Goal: Information Seeking & Learning: Find specific fact

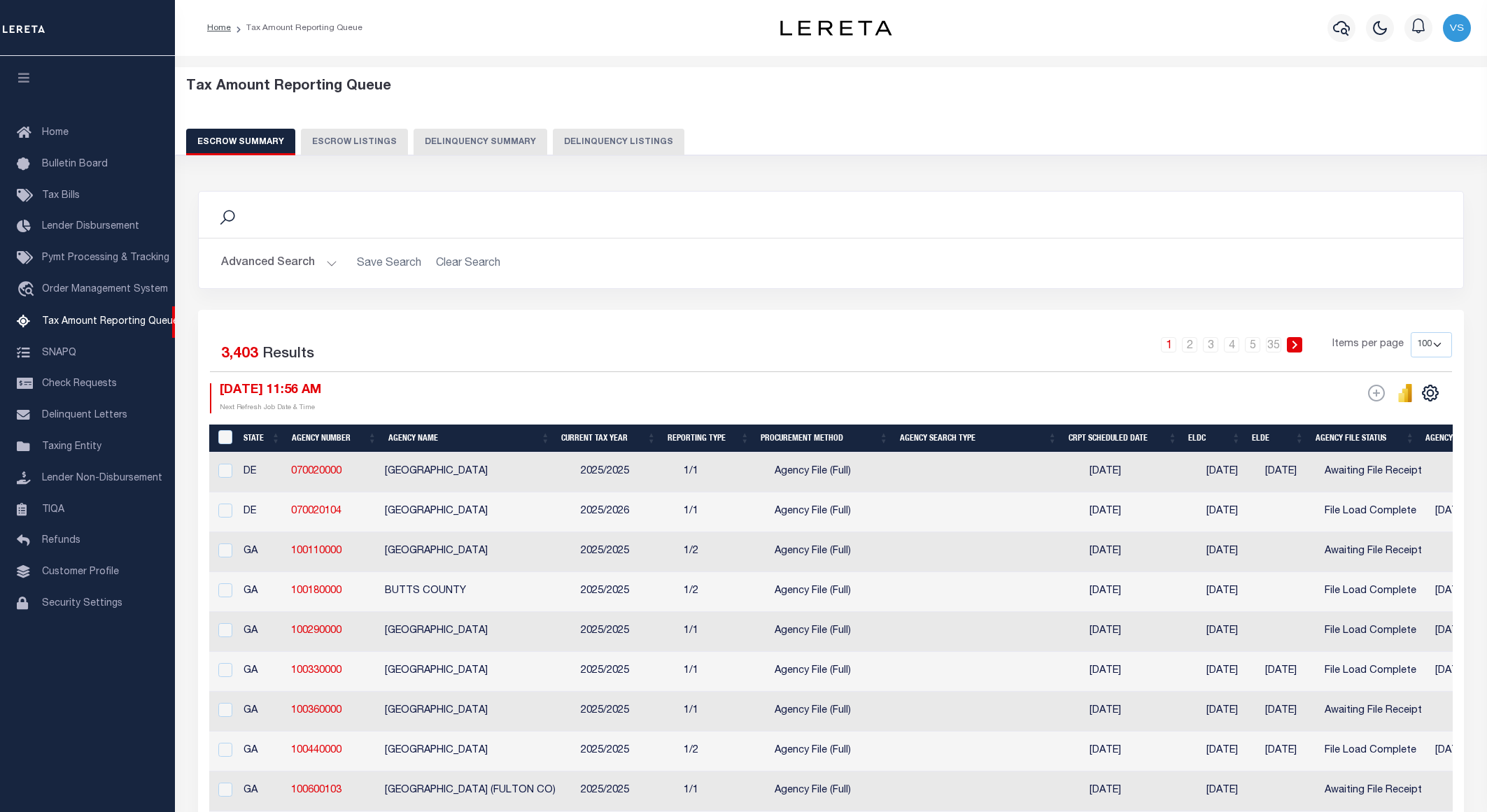
select select "100"
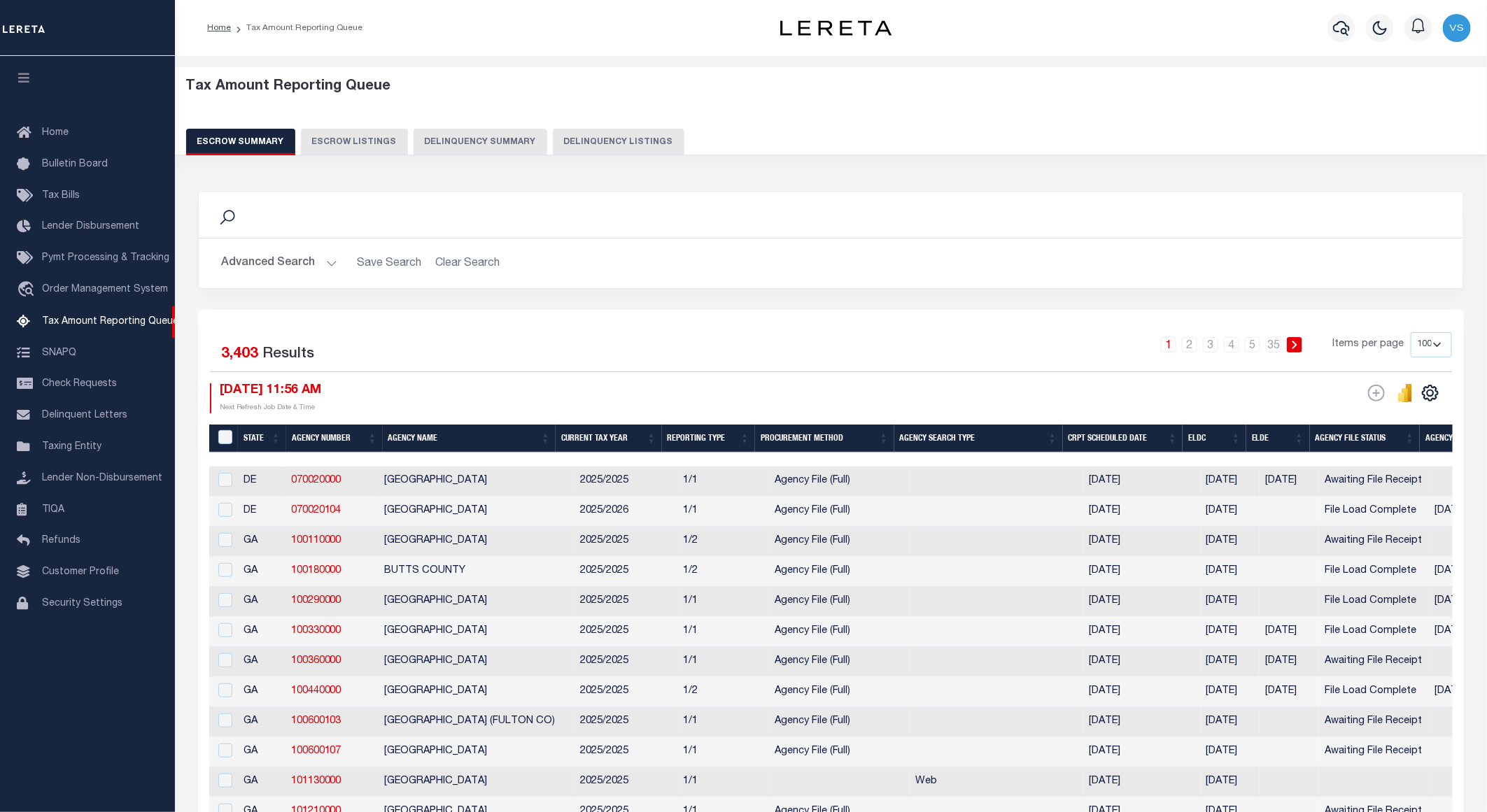
click at [575, 150] on button "Delinquency Listings" at bounding box center [618, 142] width 131 height 27
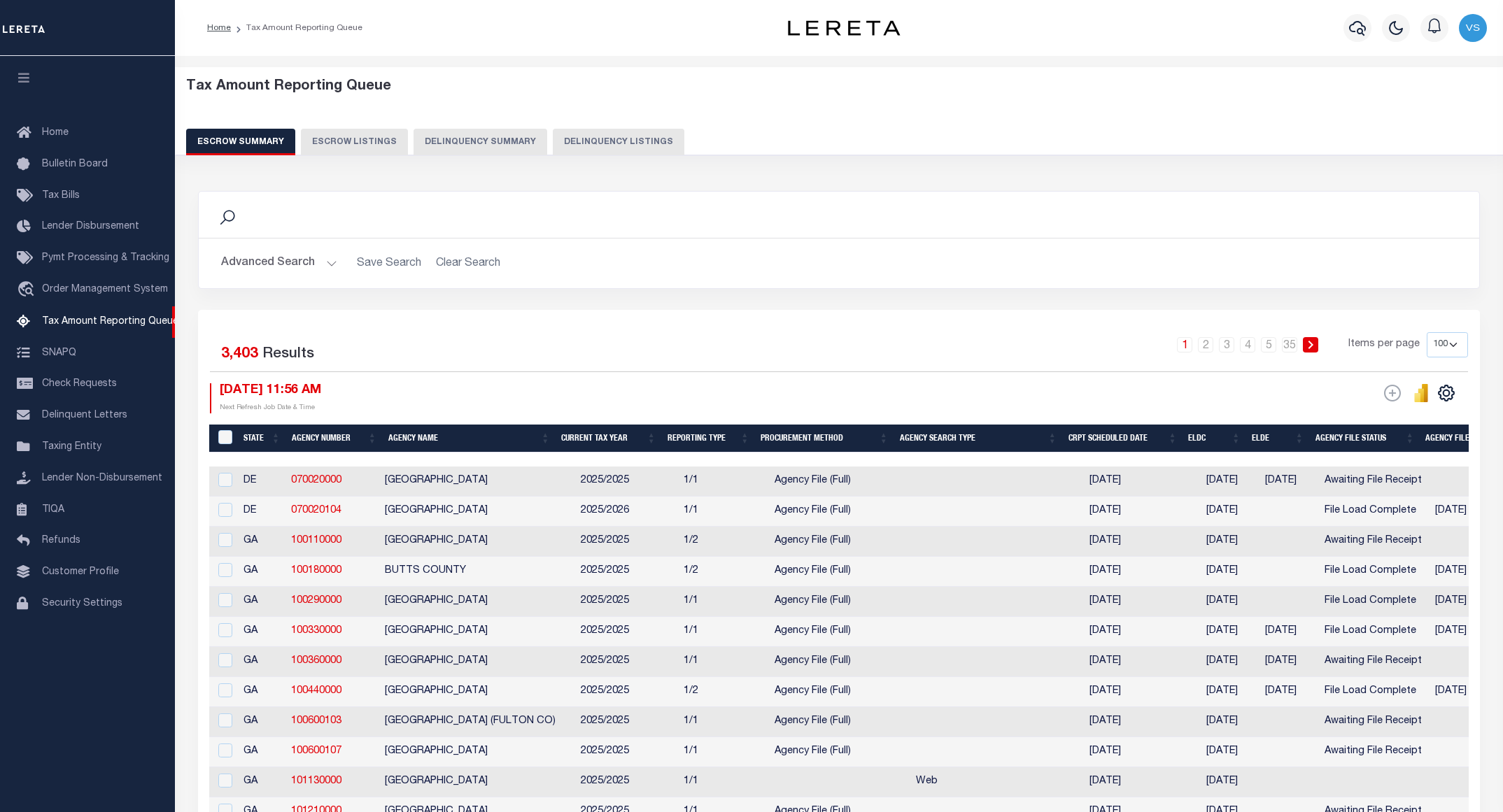
select select "100"
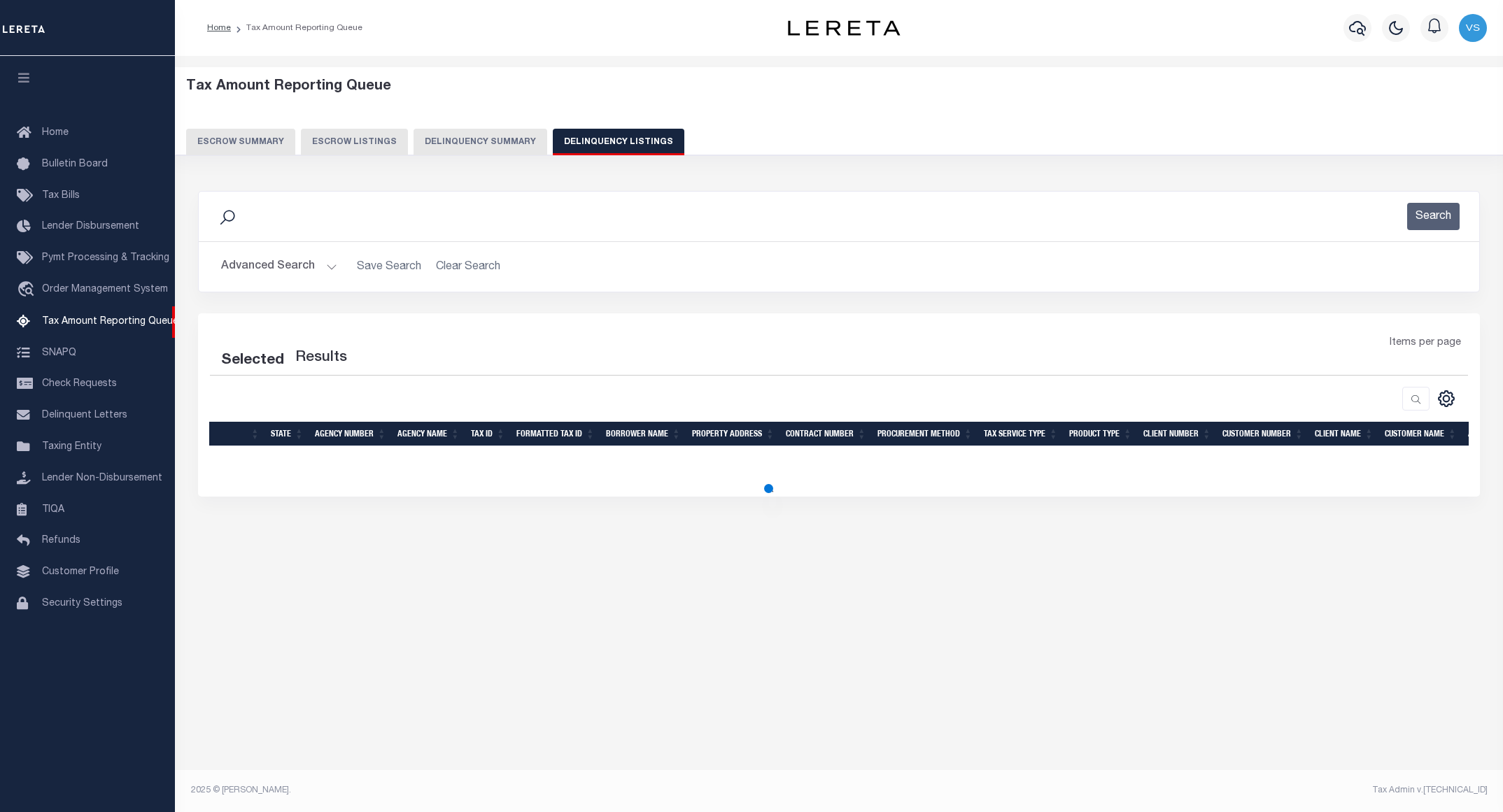
select select "100"
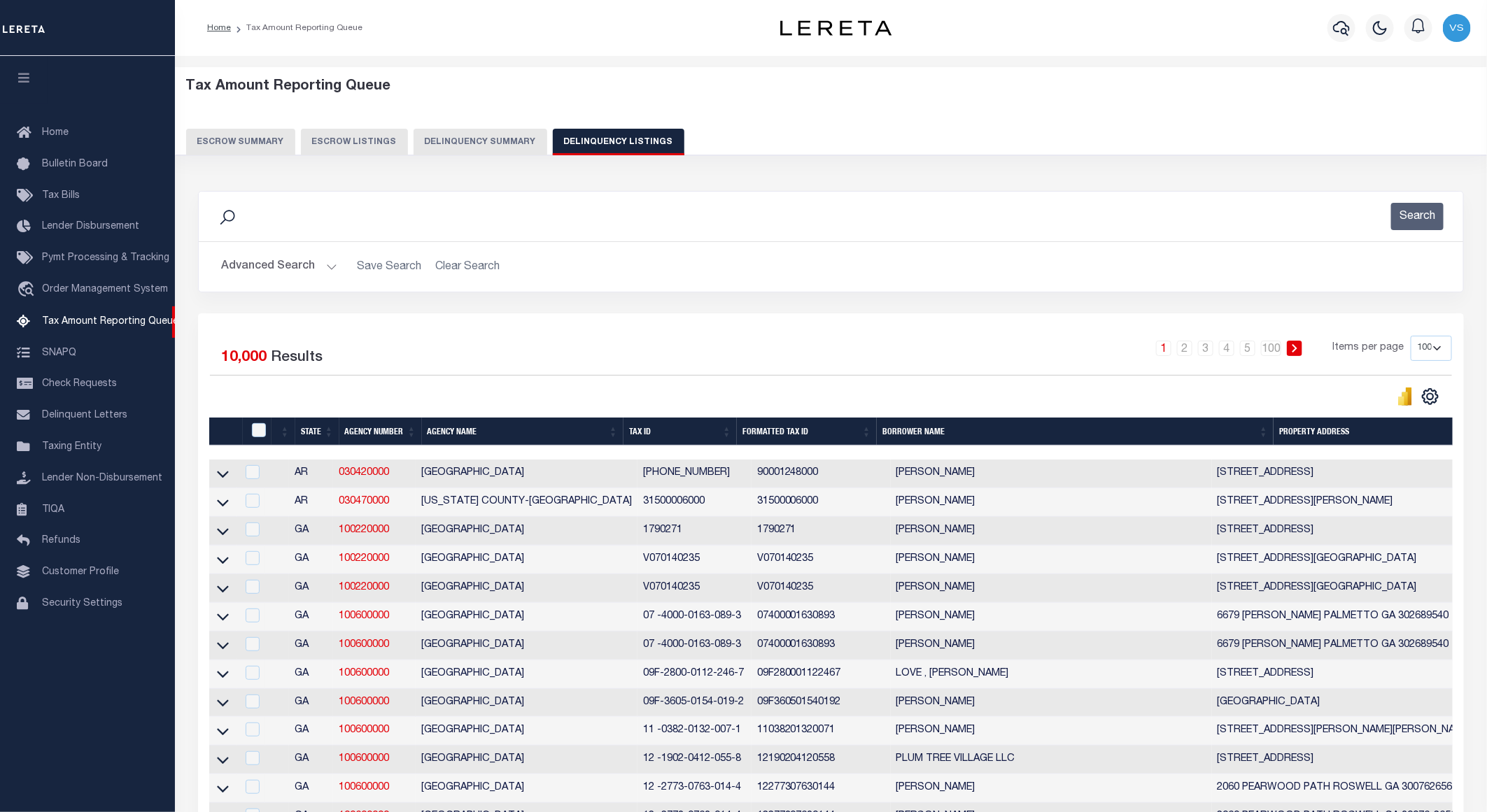
click at [309, 271] on button "Advanced Search" at bounding box center [279, 267] width 116 height 28
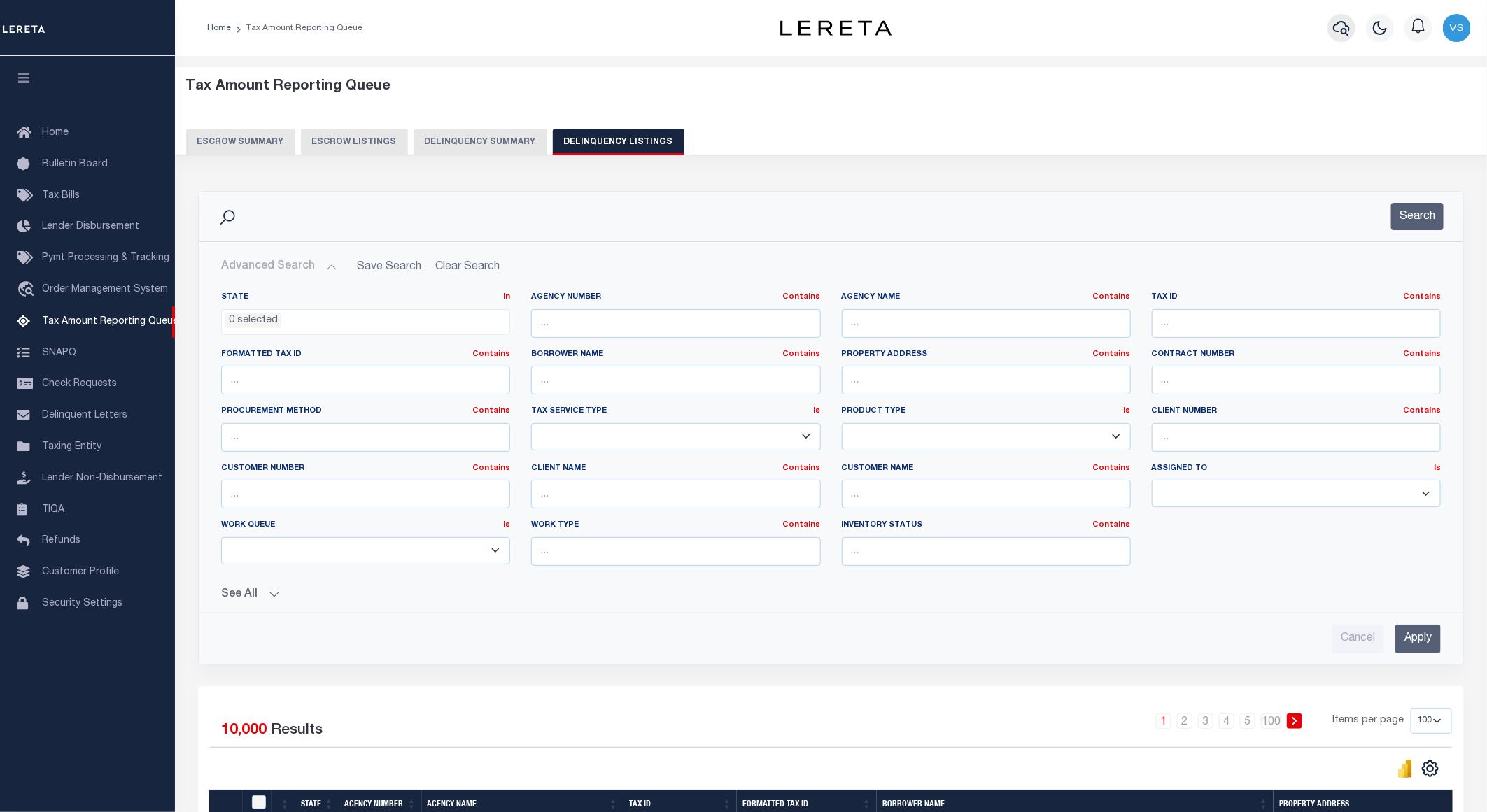
click at [1340, 20] on icon "button" at bounding box center [1341, 28] width 17 height 17
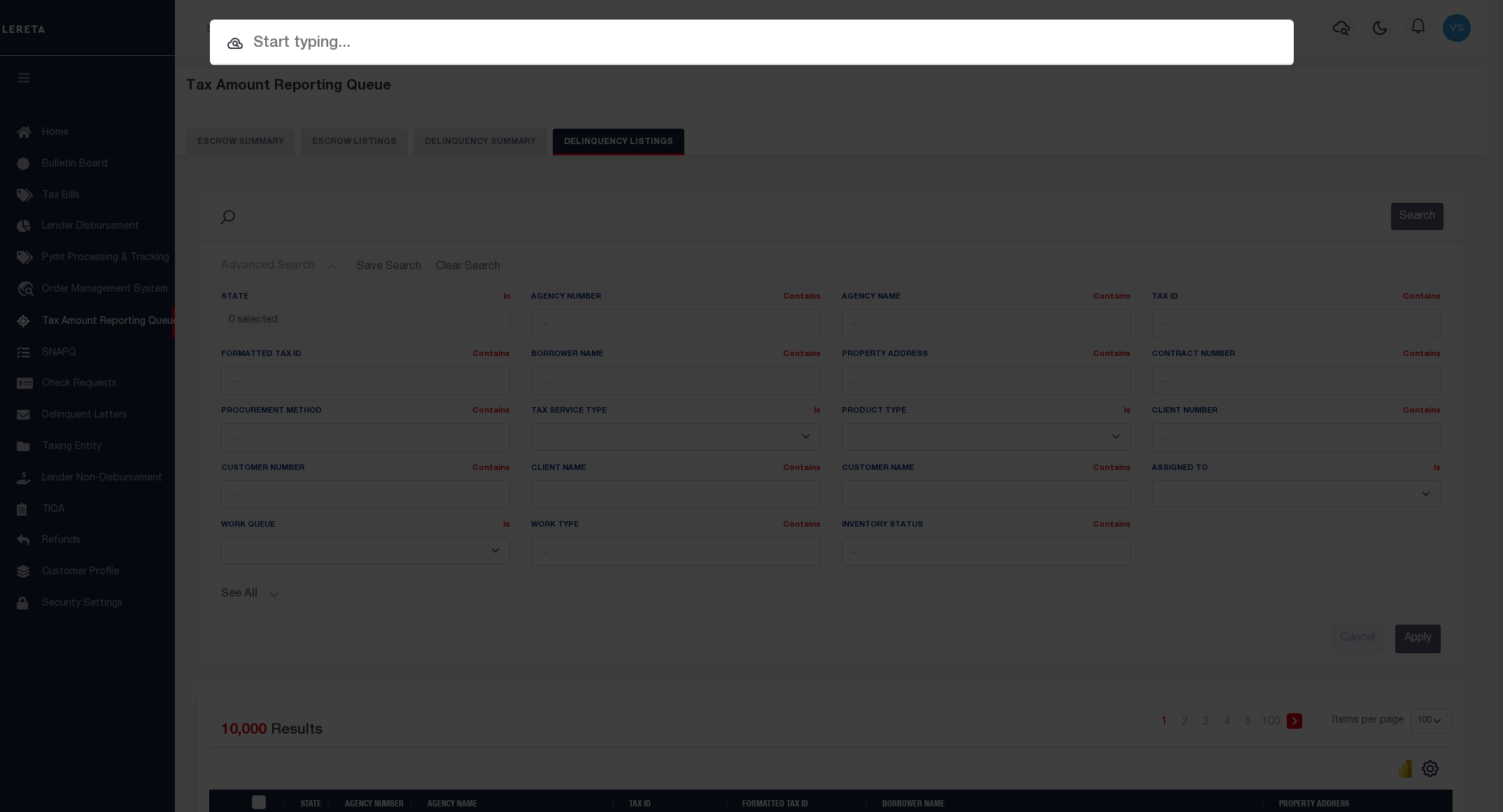
paste input "12035600437003"
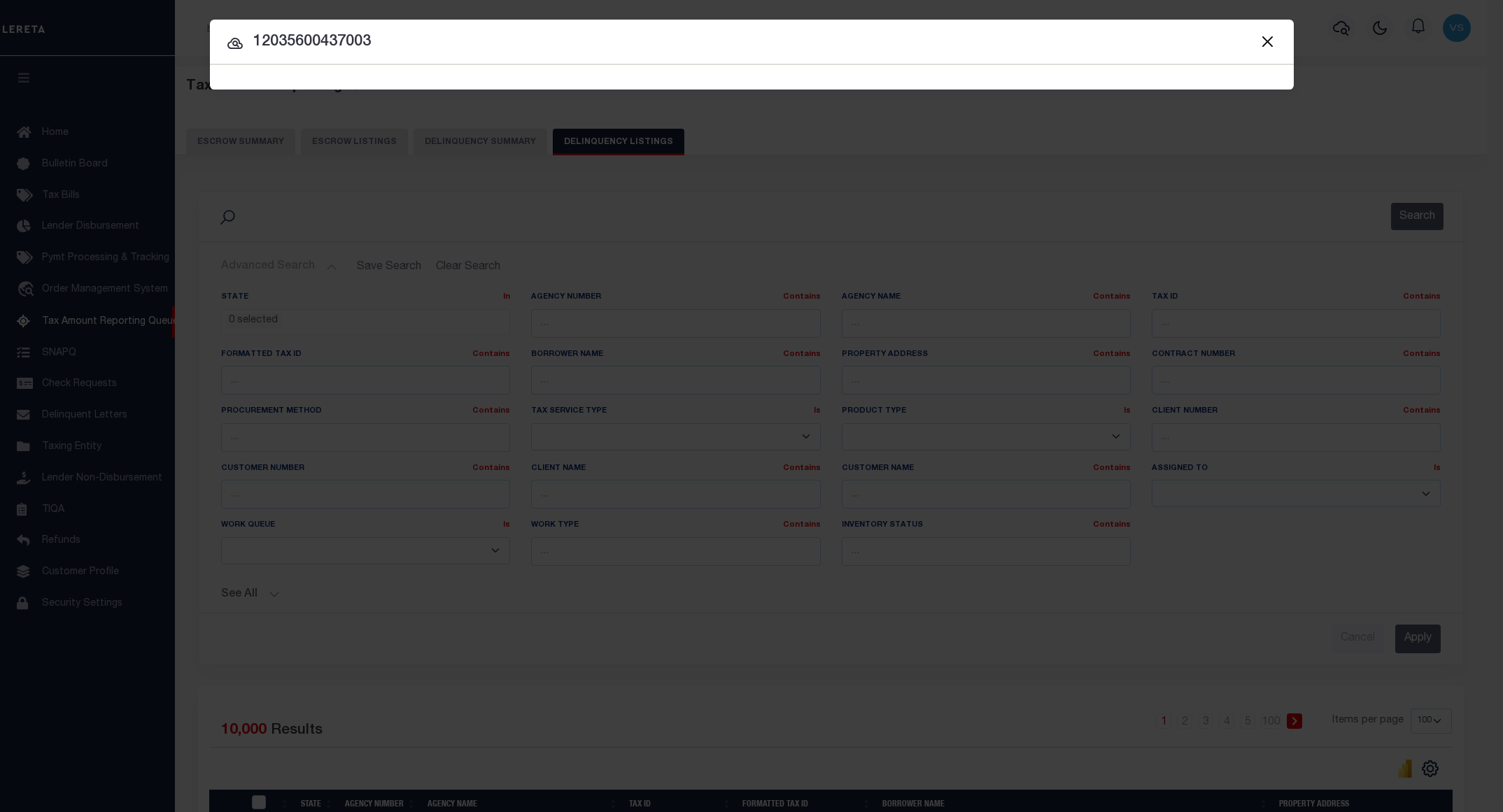
type input "12035600437003"
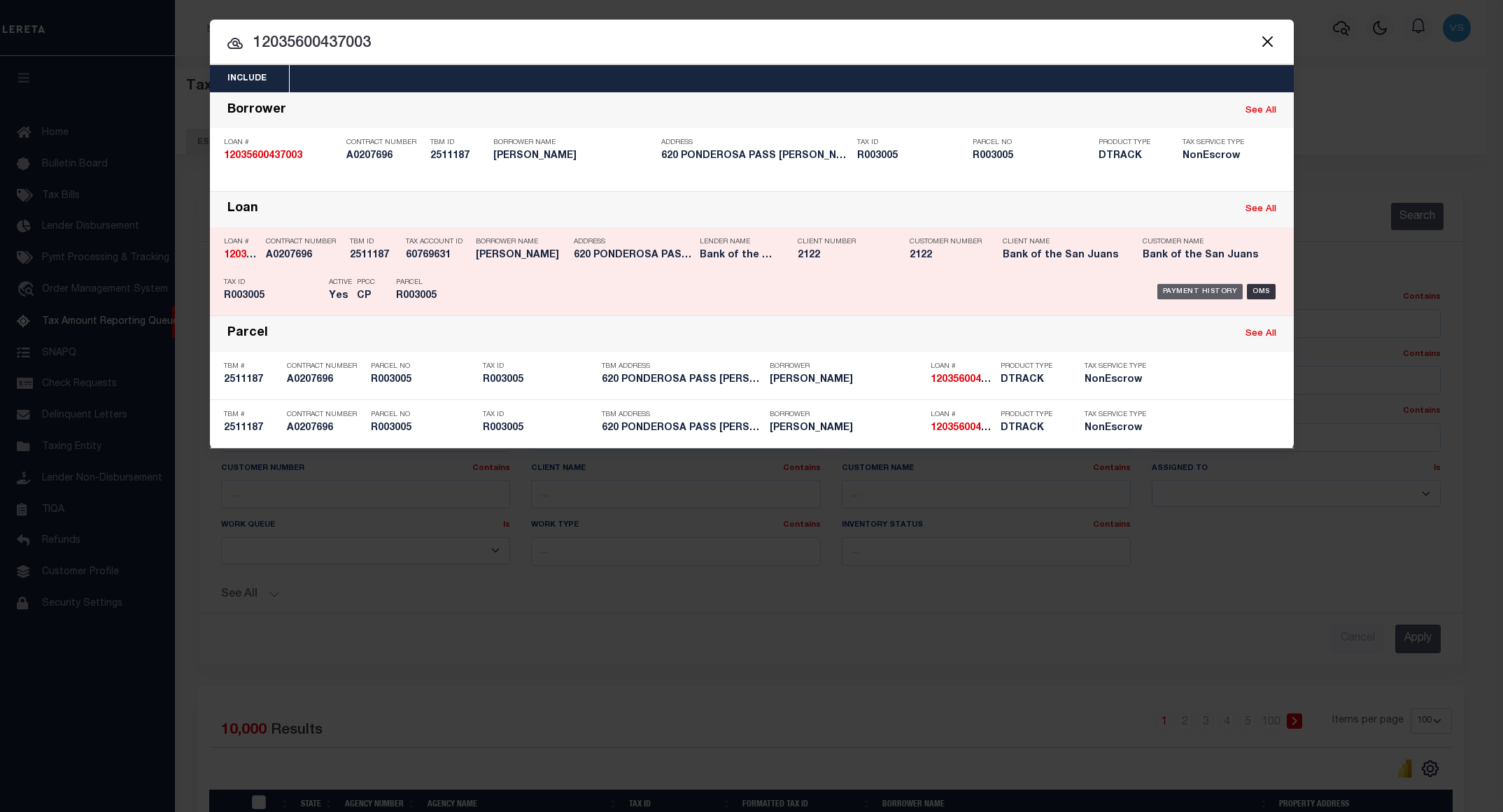
click at [1182, 296] on div "Payment History" at bounding box center [1200, 292] width 86 height 16
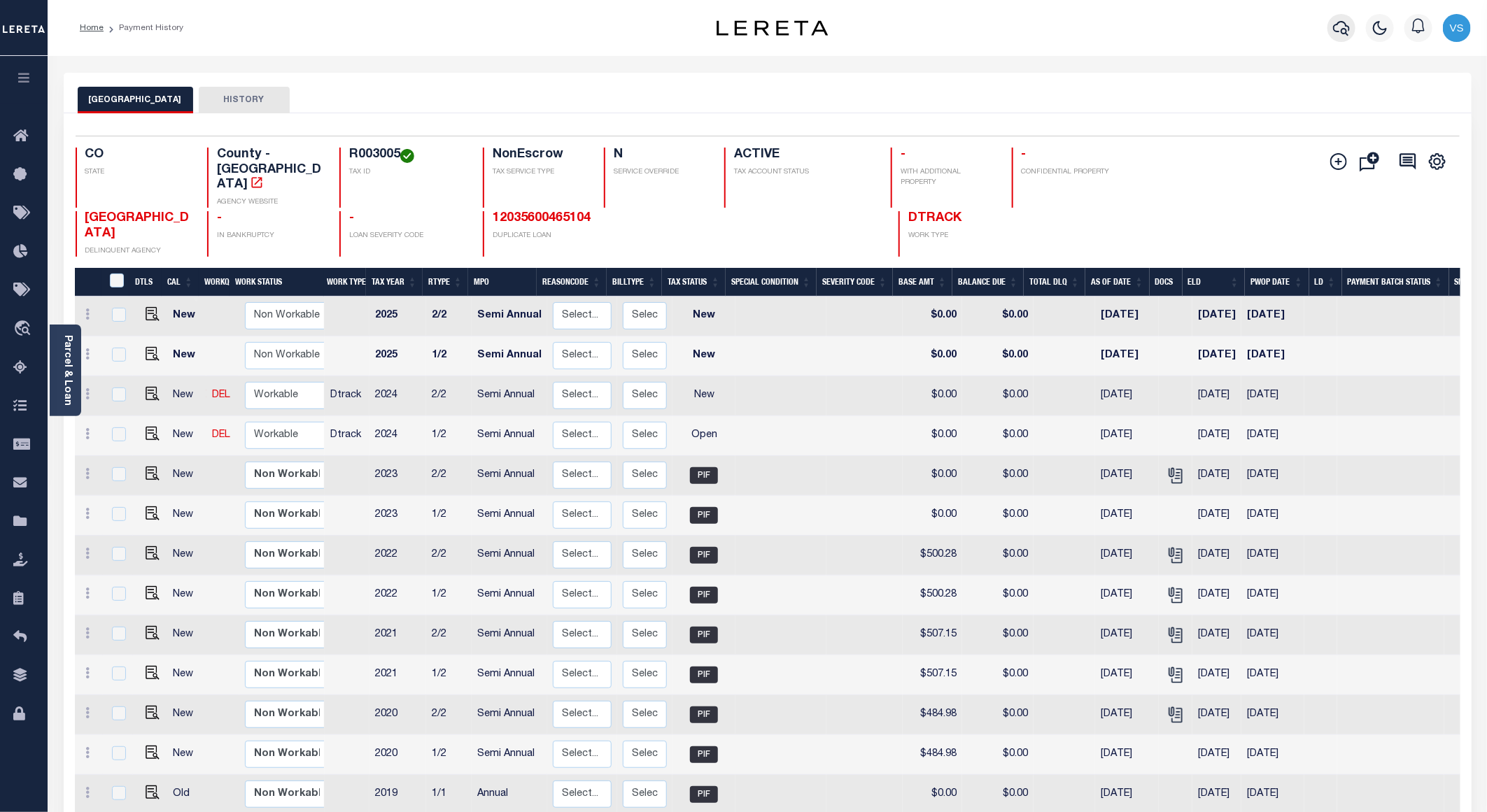
click at [1342, 30] on icon "button" at bounding box center [1341, 28] width 17 height 15
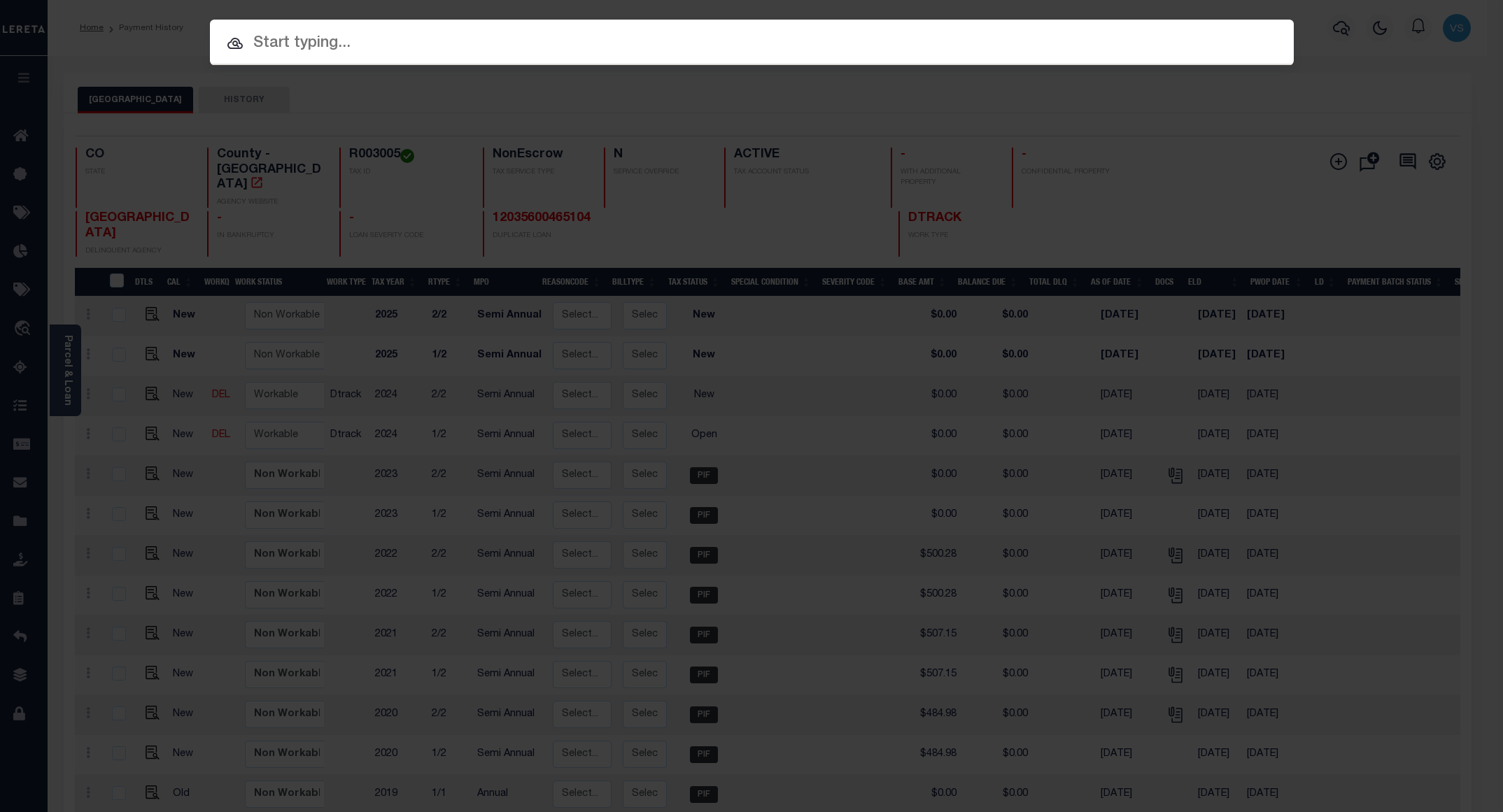
paste input "12035600437003"
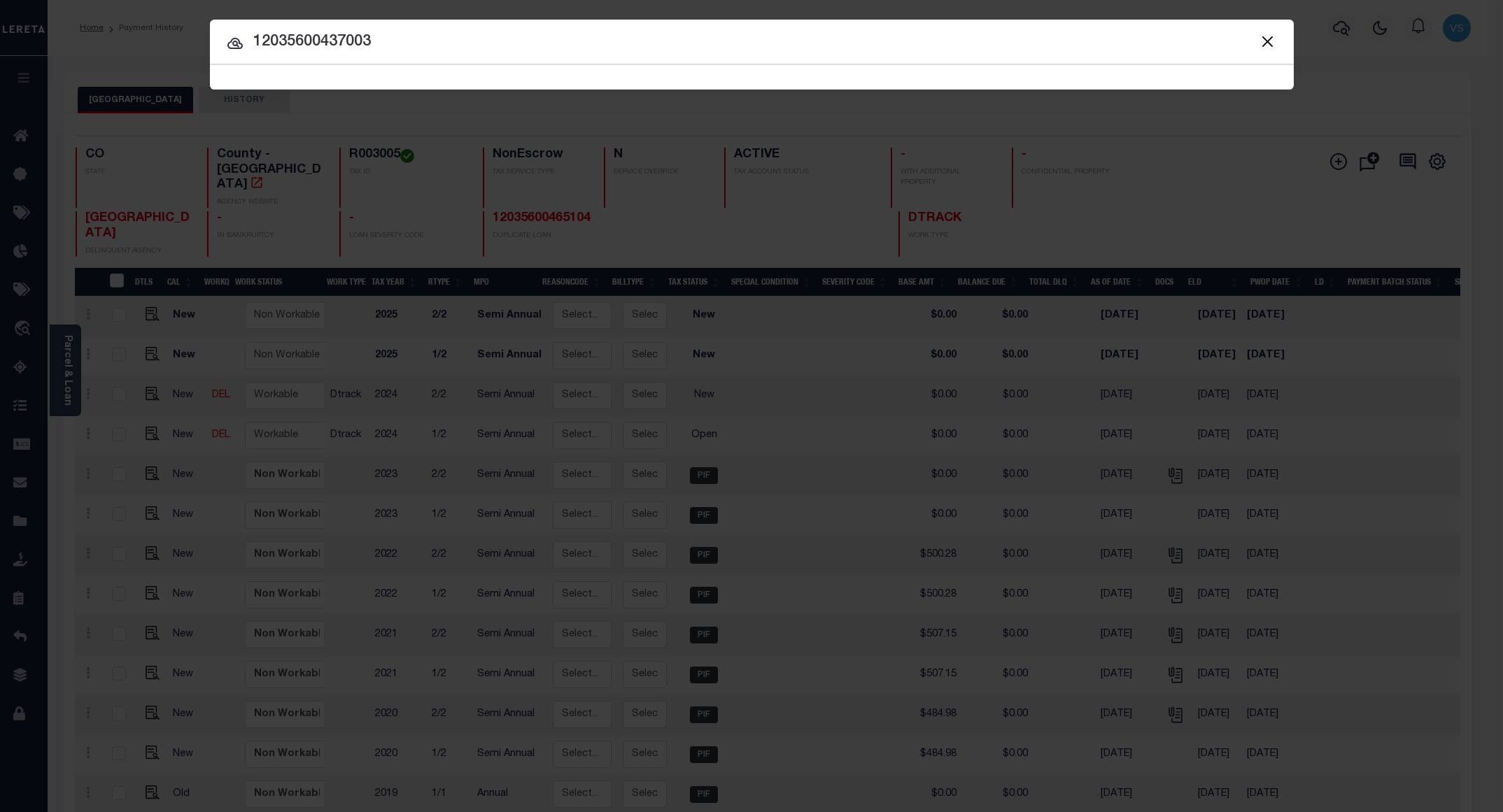
type input "12035600437003"
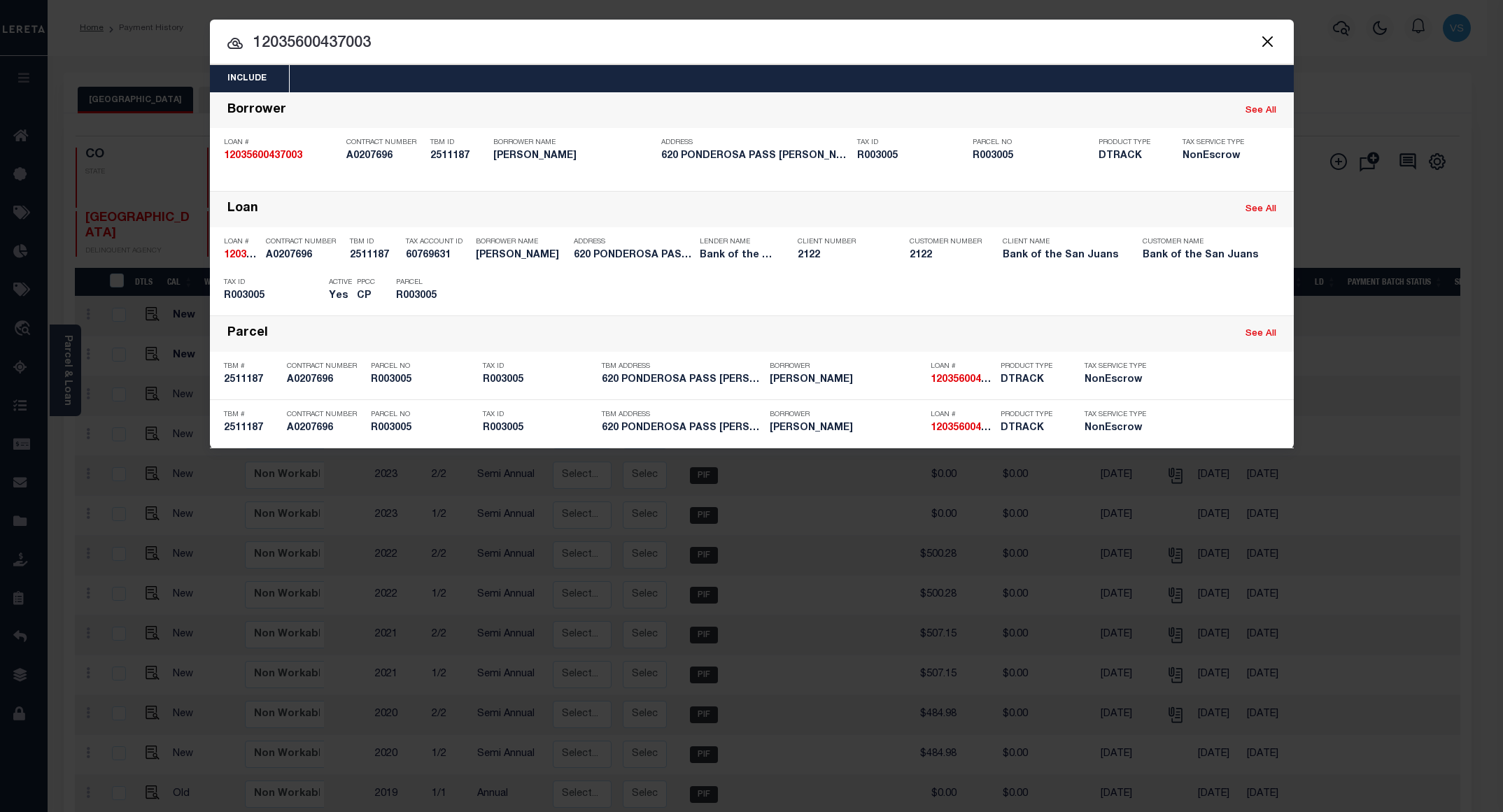
click at [428, 40] on input "12035600437003" at bounding box center [752, 44] width 1083 height 25
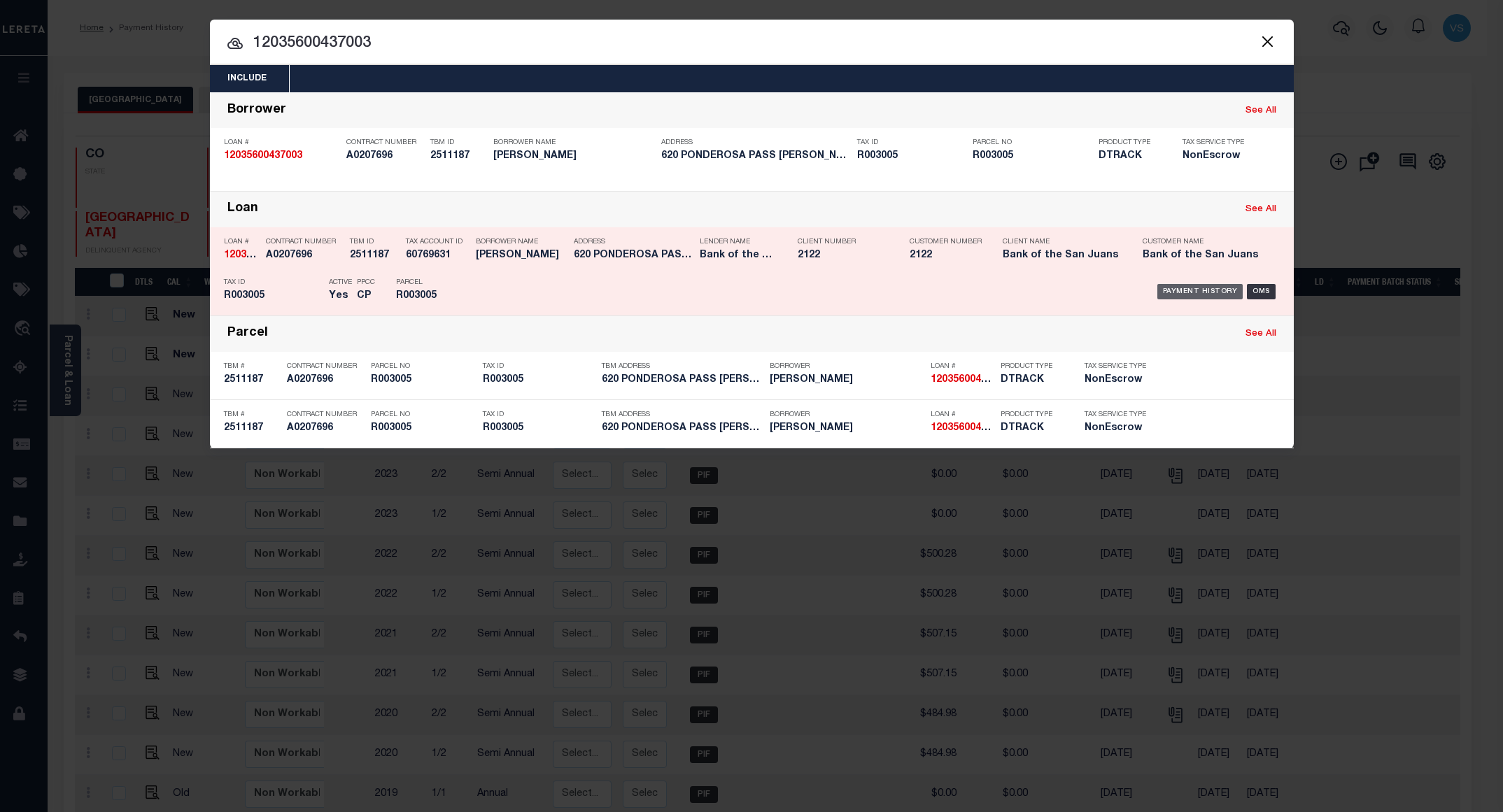
click at [1173, 296] on div "Payment History" at bounding box center [1200, 292] width 86 height 16
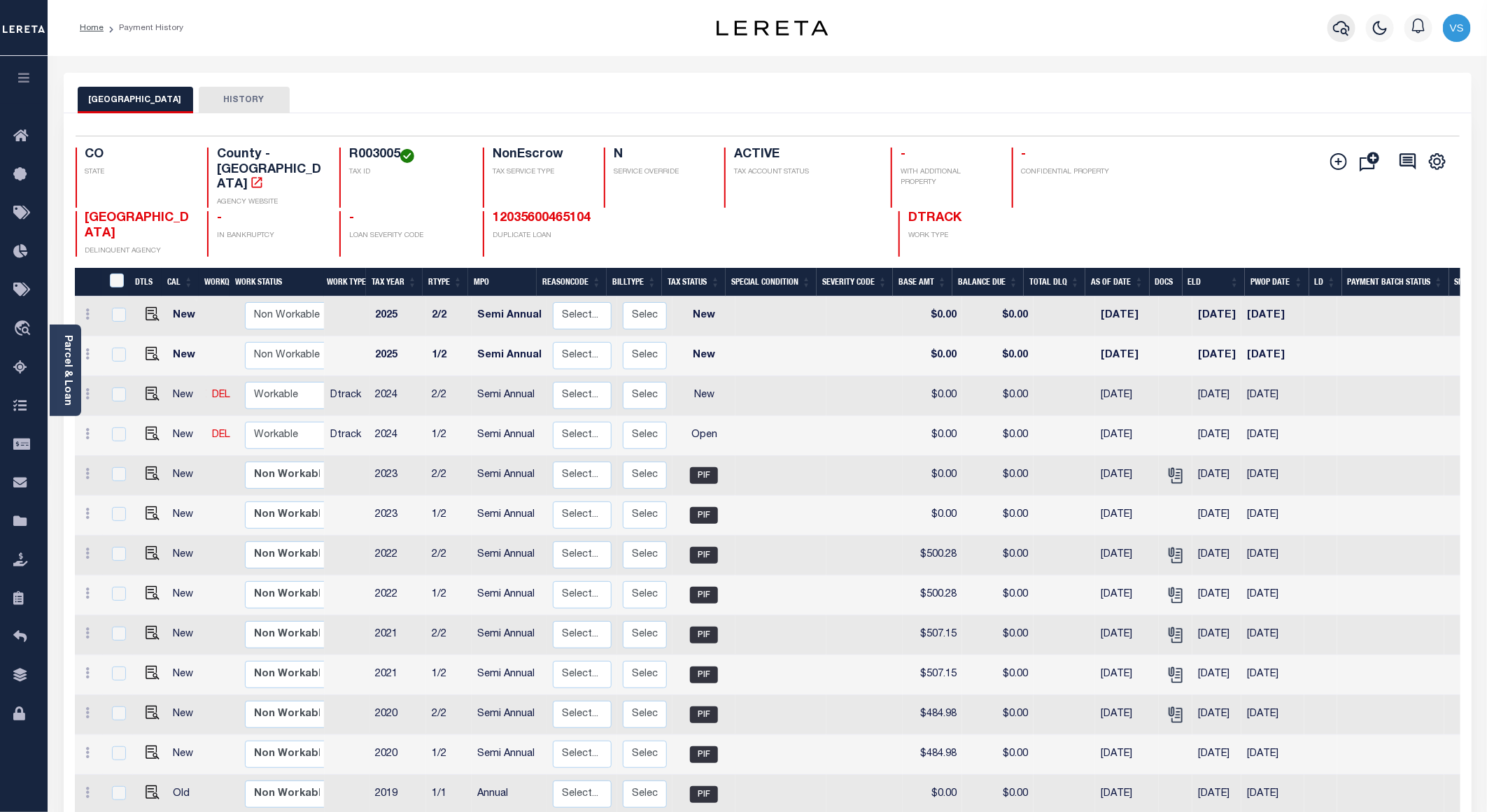
click at [1338, 18] on button "button" at bounding box center [1341, 28] width 28 height 28
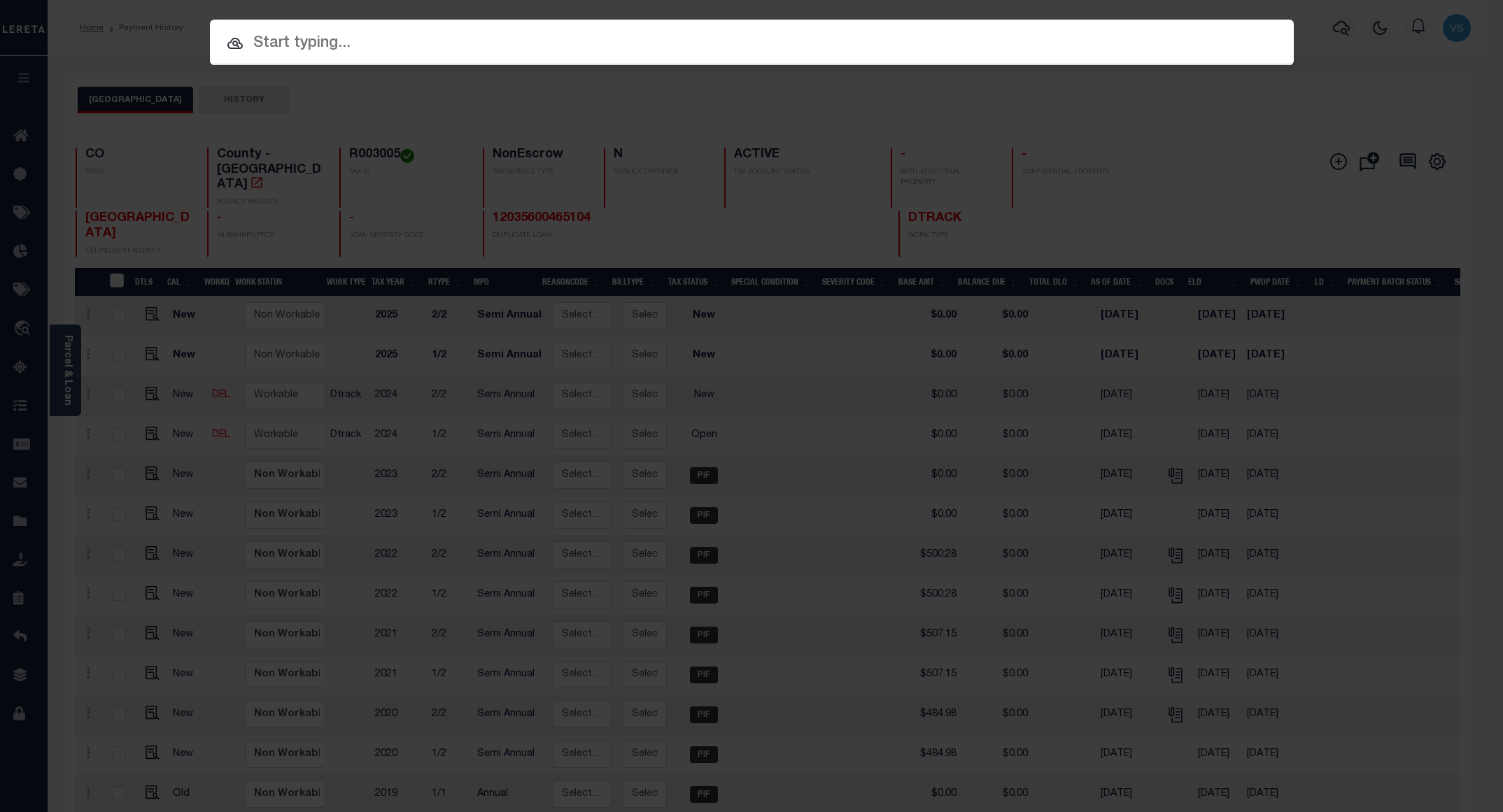
paste input "46532"
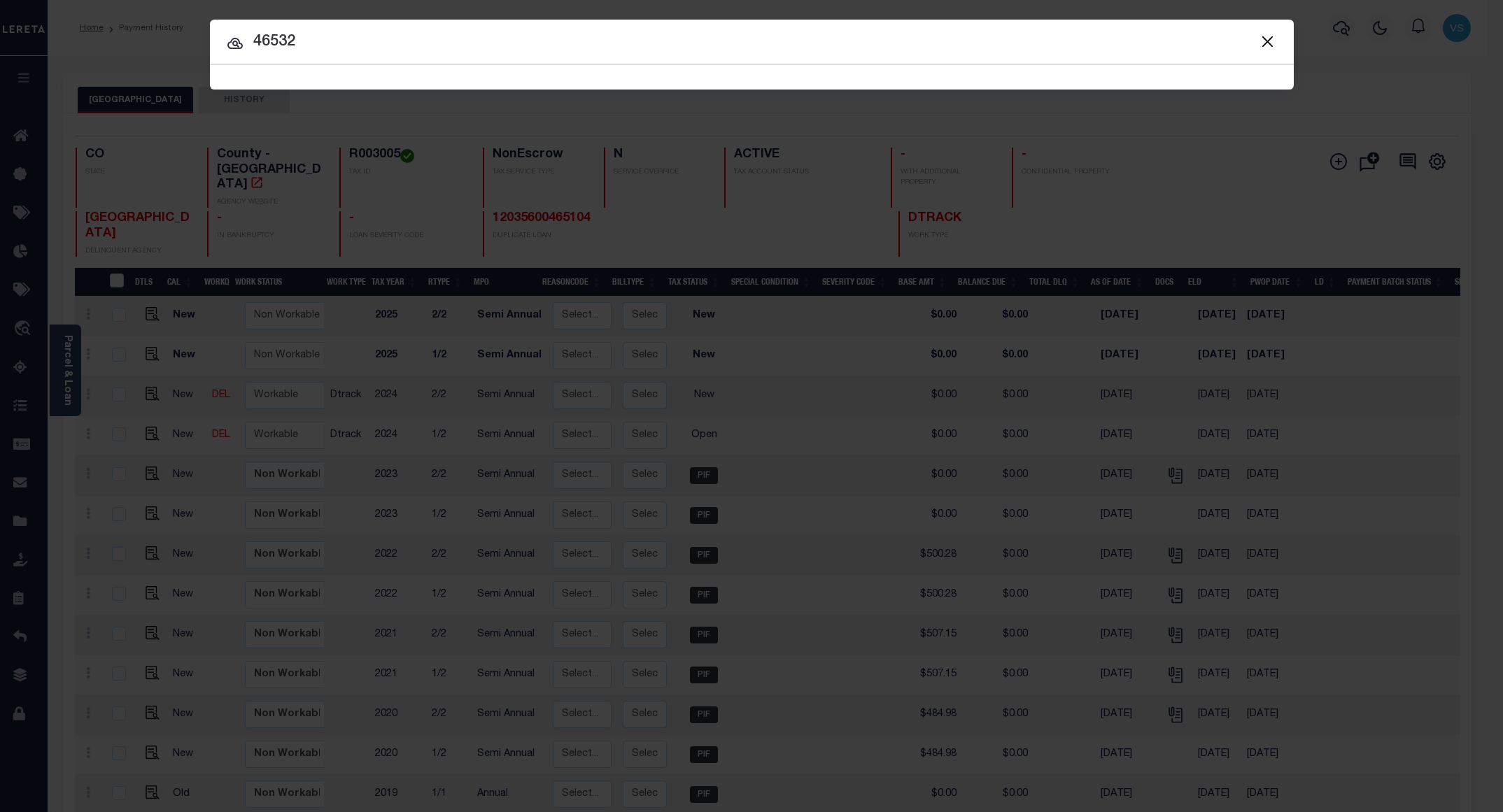
type input "46532"
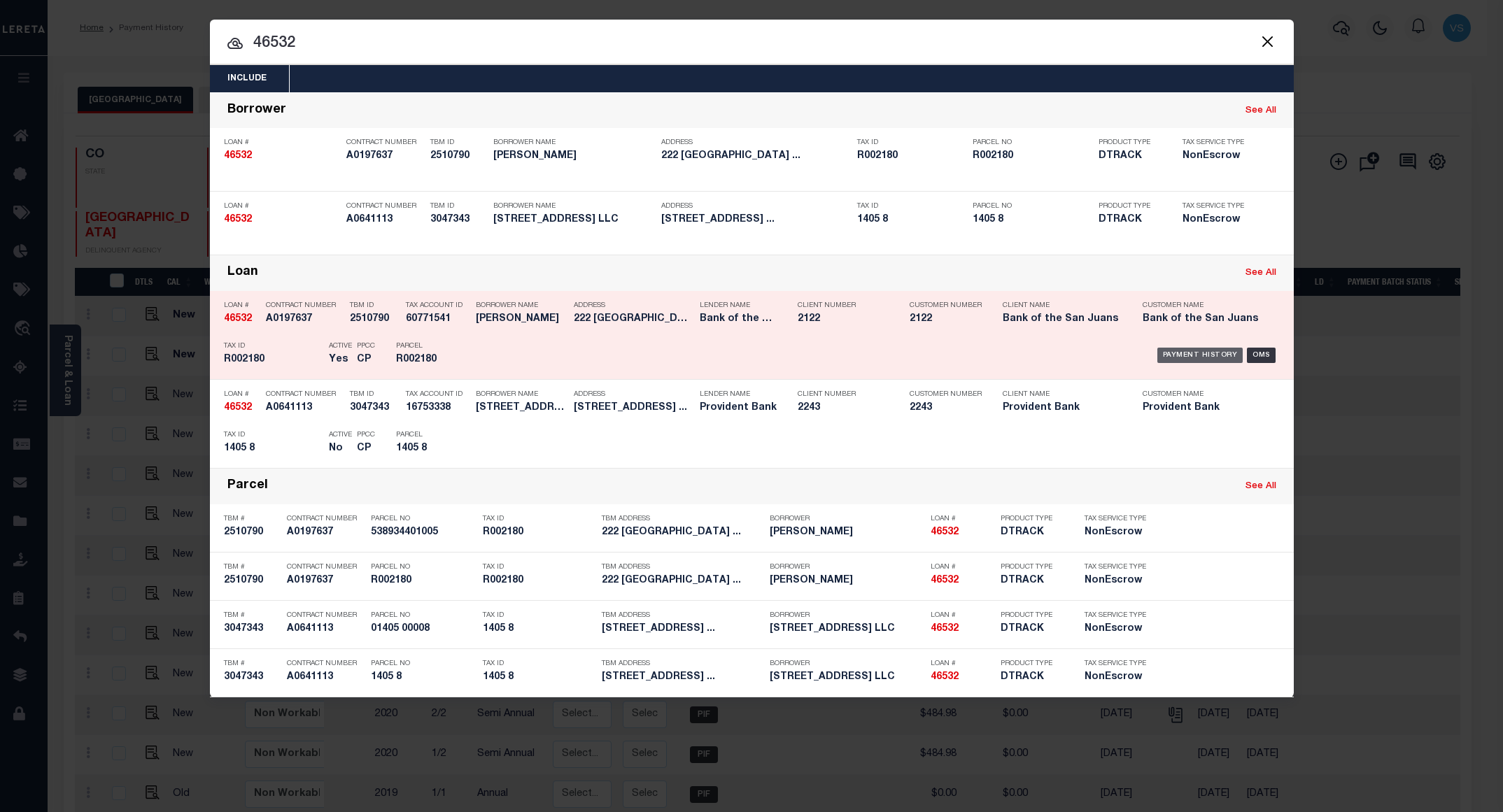
click at [1180, 361] on div "Payment History" at bounding box center [1200, 355] width 86 height 16
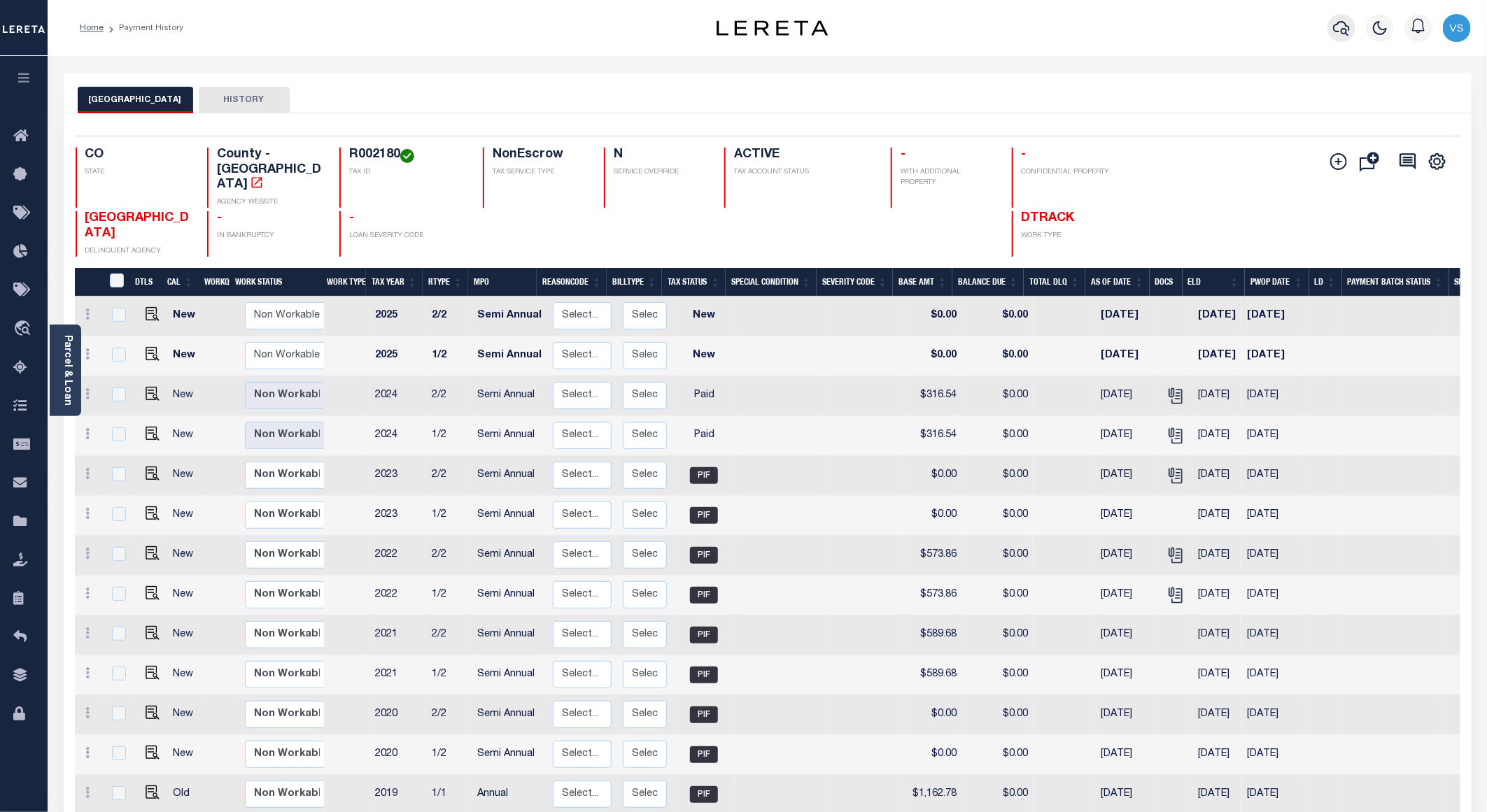
click at [1334, 21] on icon "button" at bounding box center [1341, 28] width 17 height 17
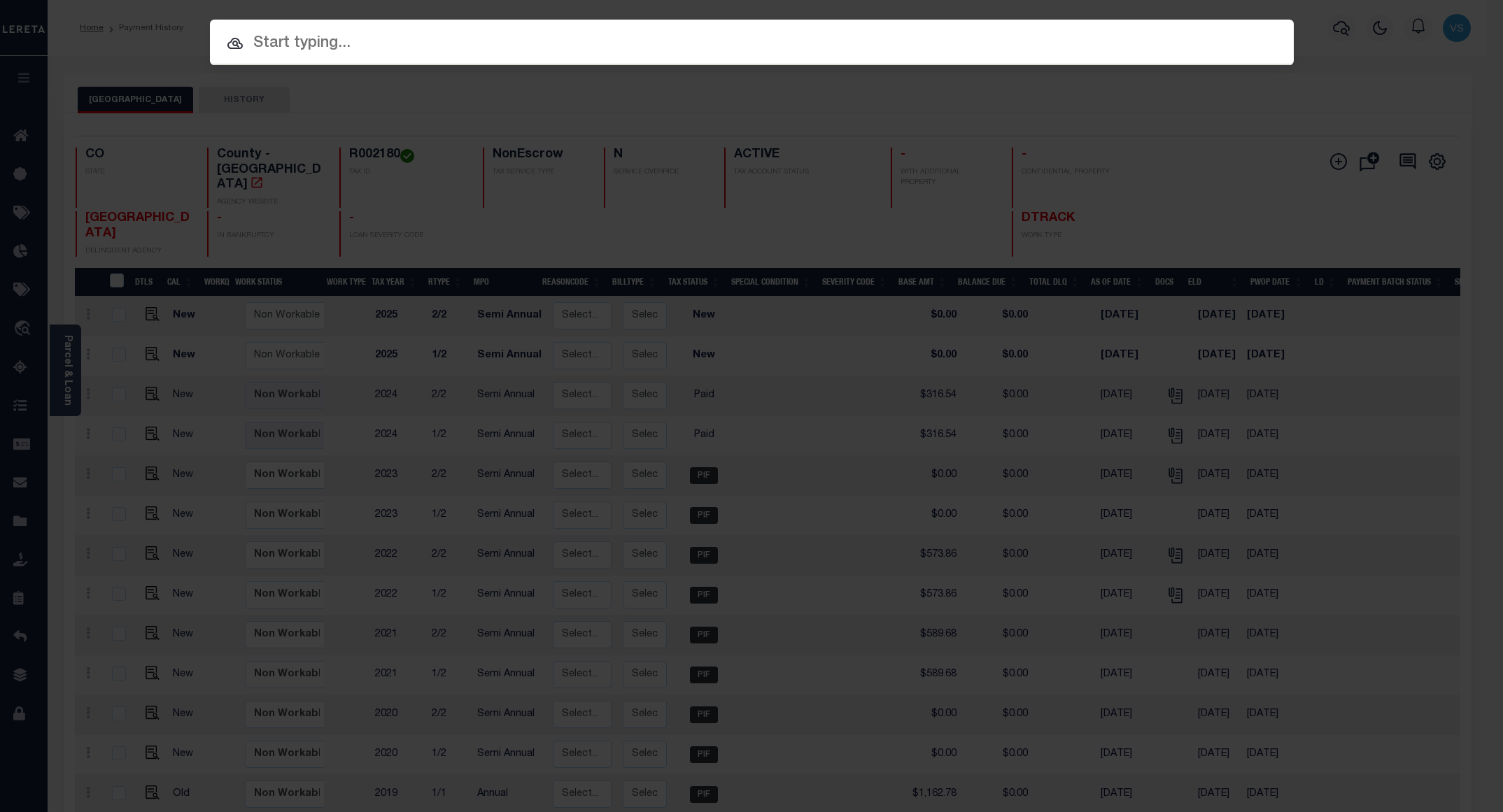
paste input "4307210008728"
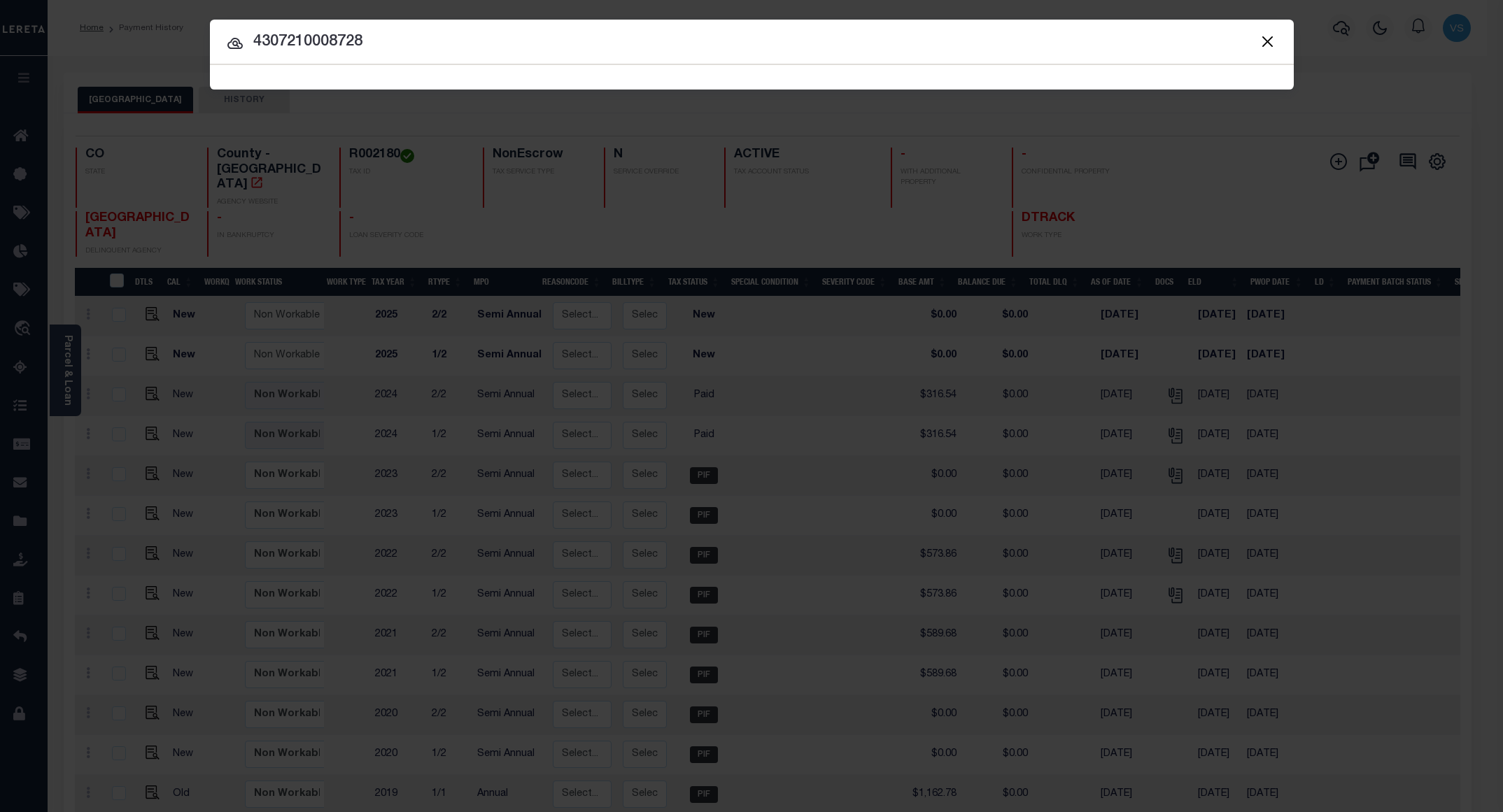
type input "4307210008728"
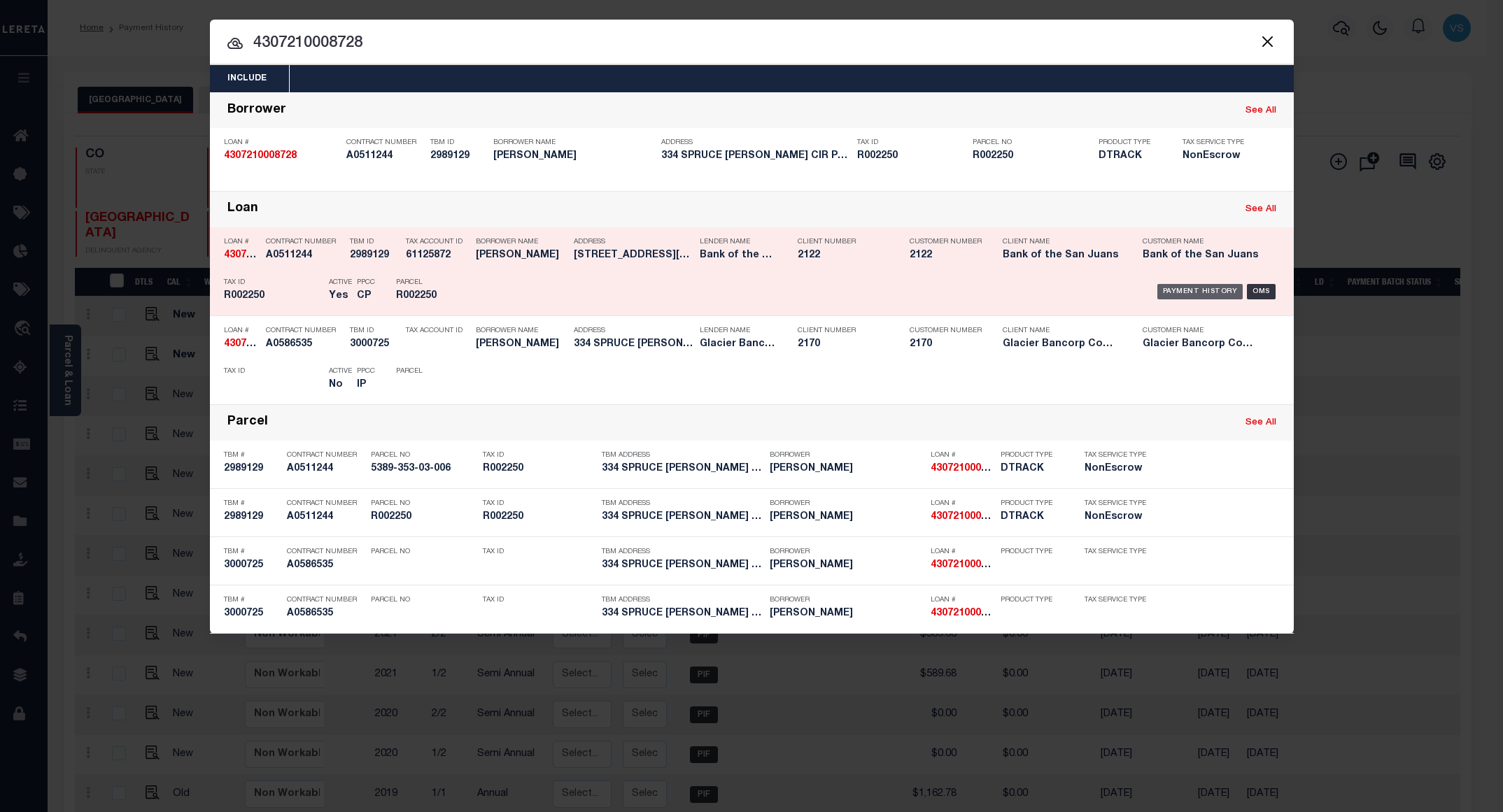
click at [1190, 296] on div "Payment History" at bounding box center [1200, 292] width 86 height 16
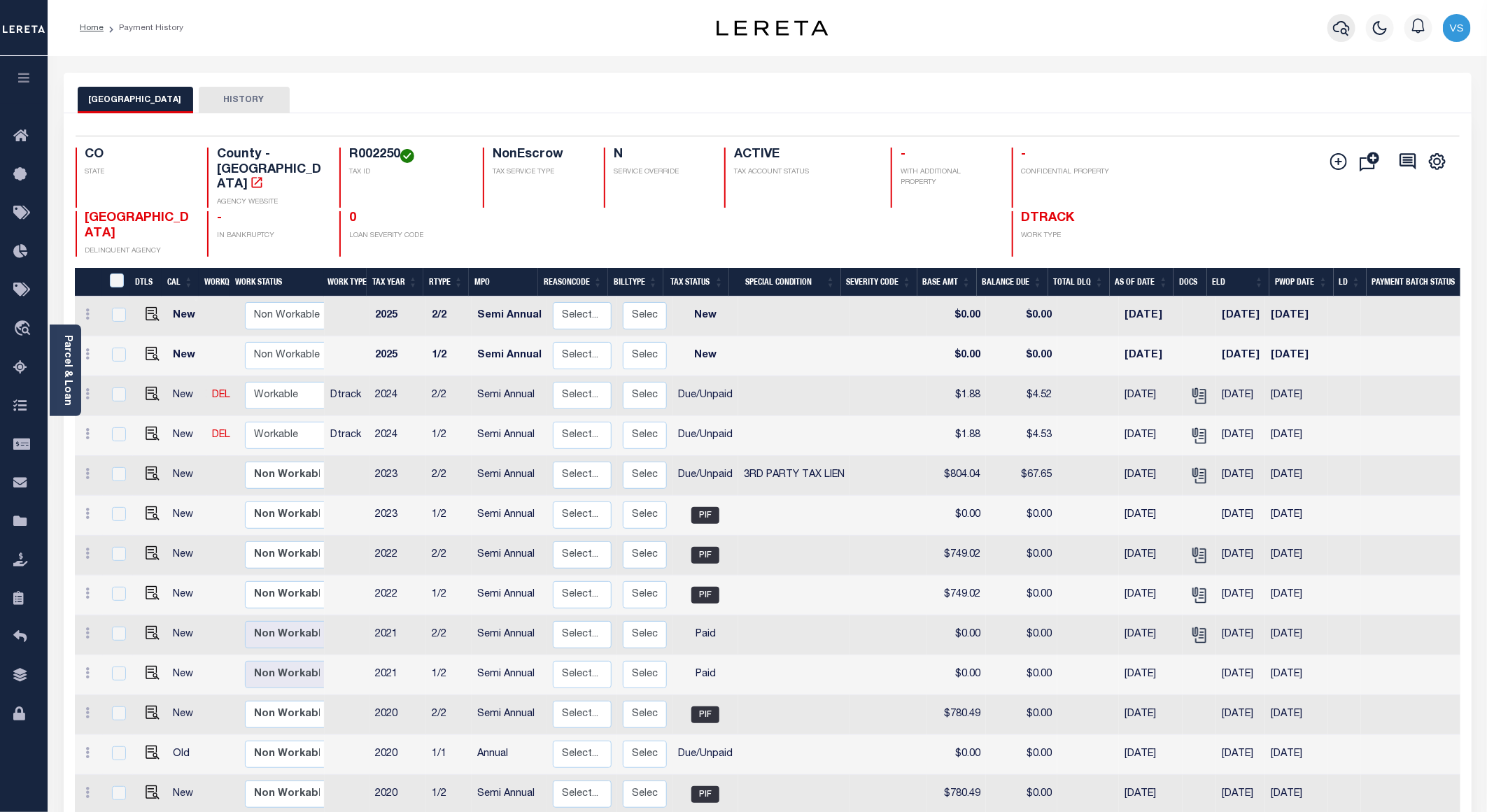
click at [1336, 28] on icon "button" at bounding box center [1341, 28] width 17 height 17
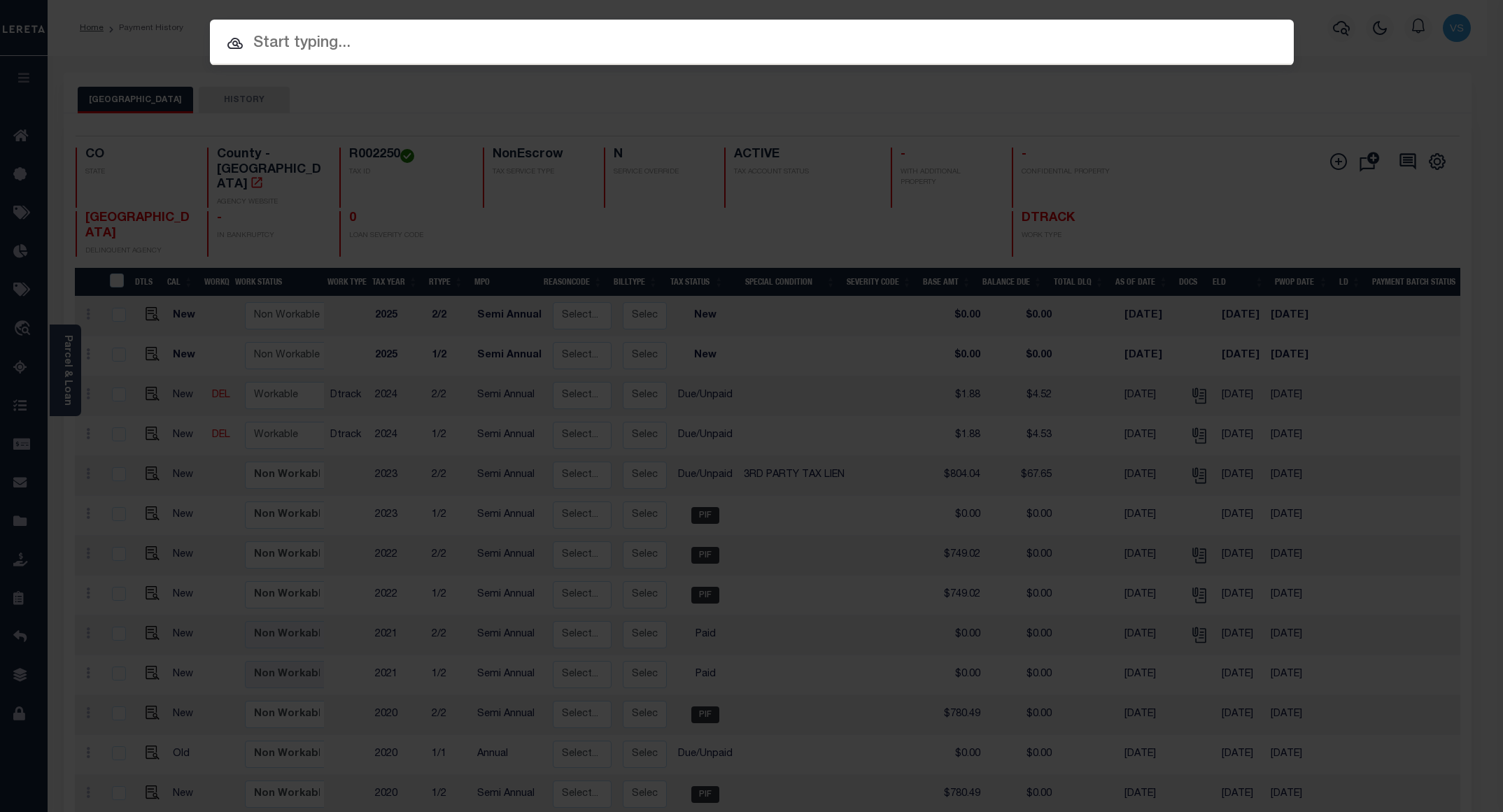
paste input "4309180003504"
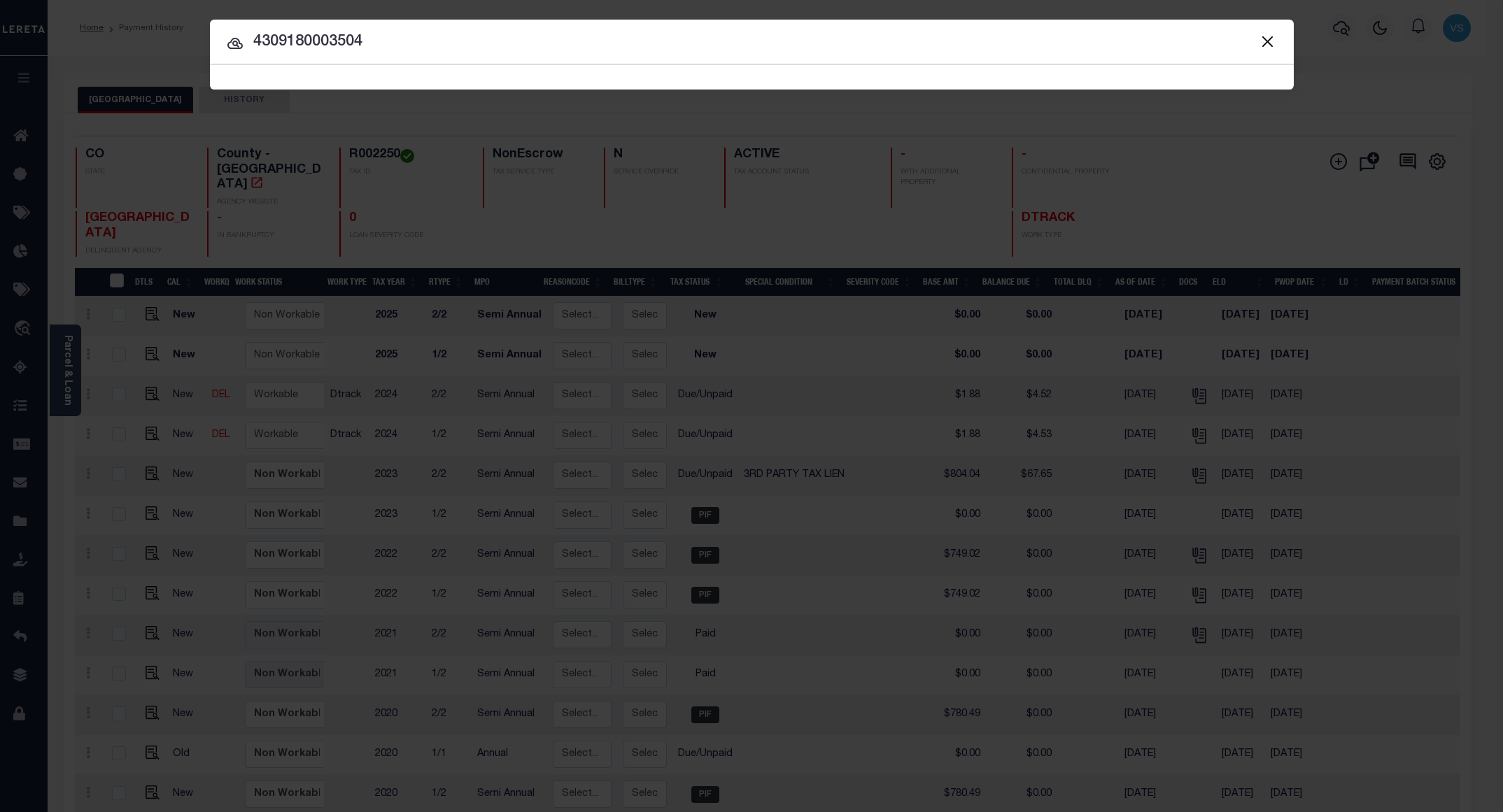
type input "4309180003504"
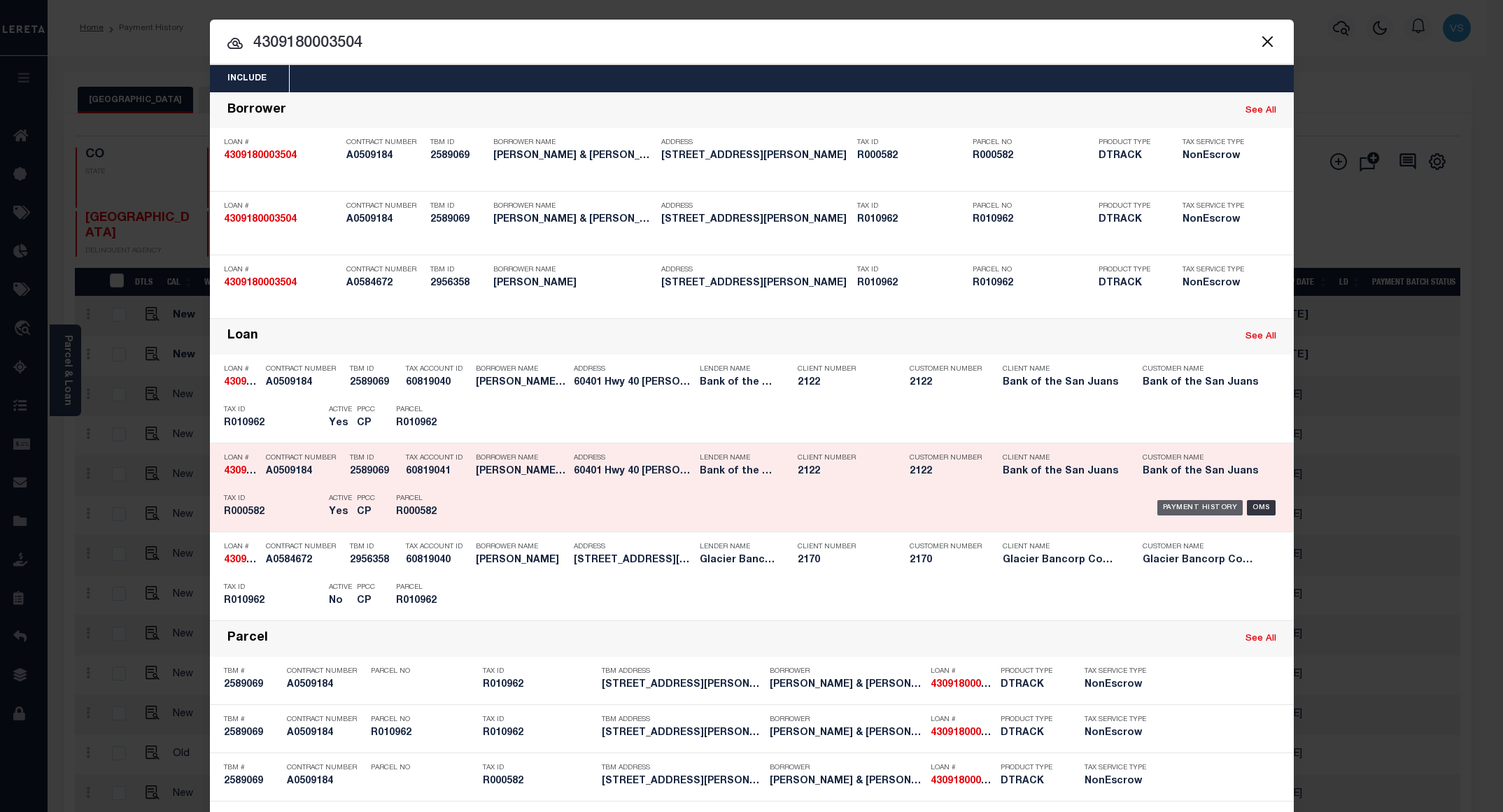
click at [1165, 510] on div "Payment History" at bounding box center [1200, 508] width 86 height 16
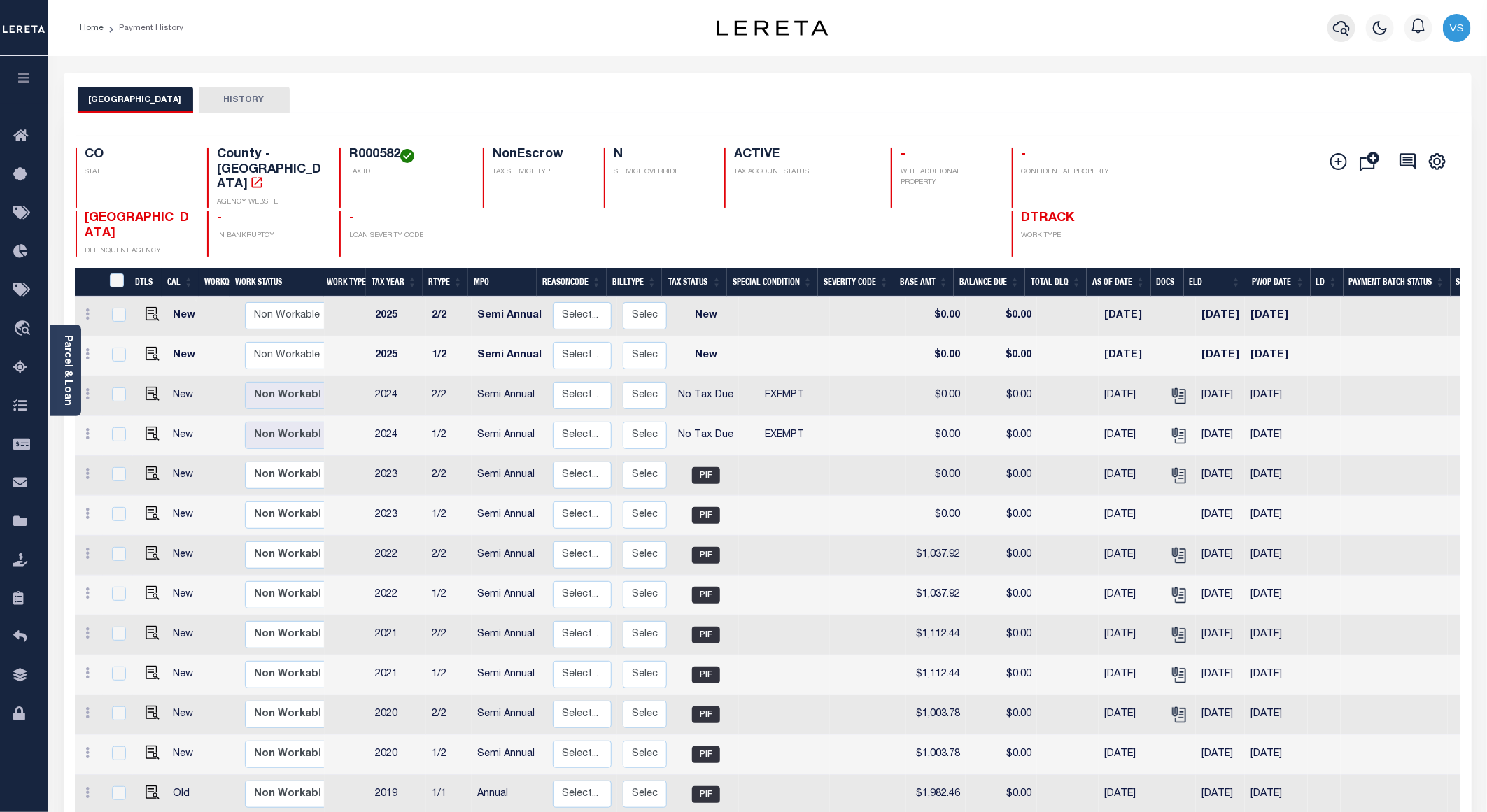
click at [1344, 23] on icon "button" at bounding box center [1341, 28] width 17 height 17
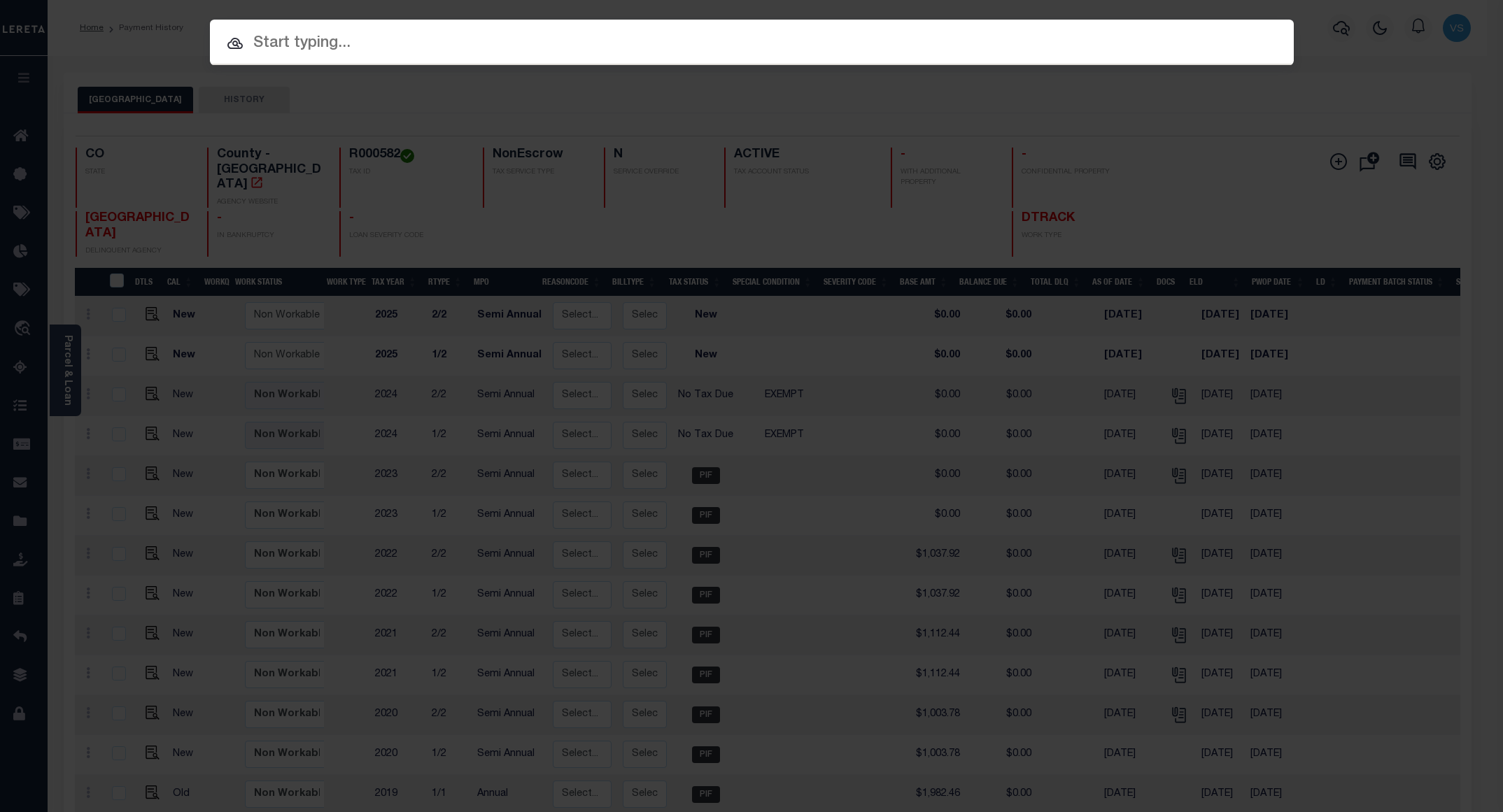
paste input "12035600515302"
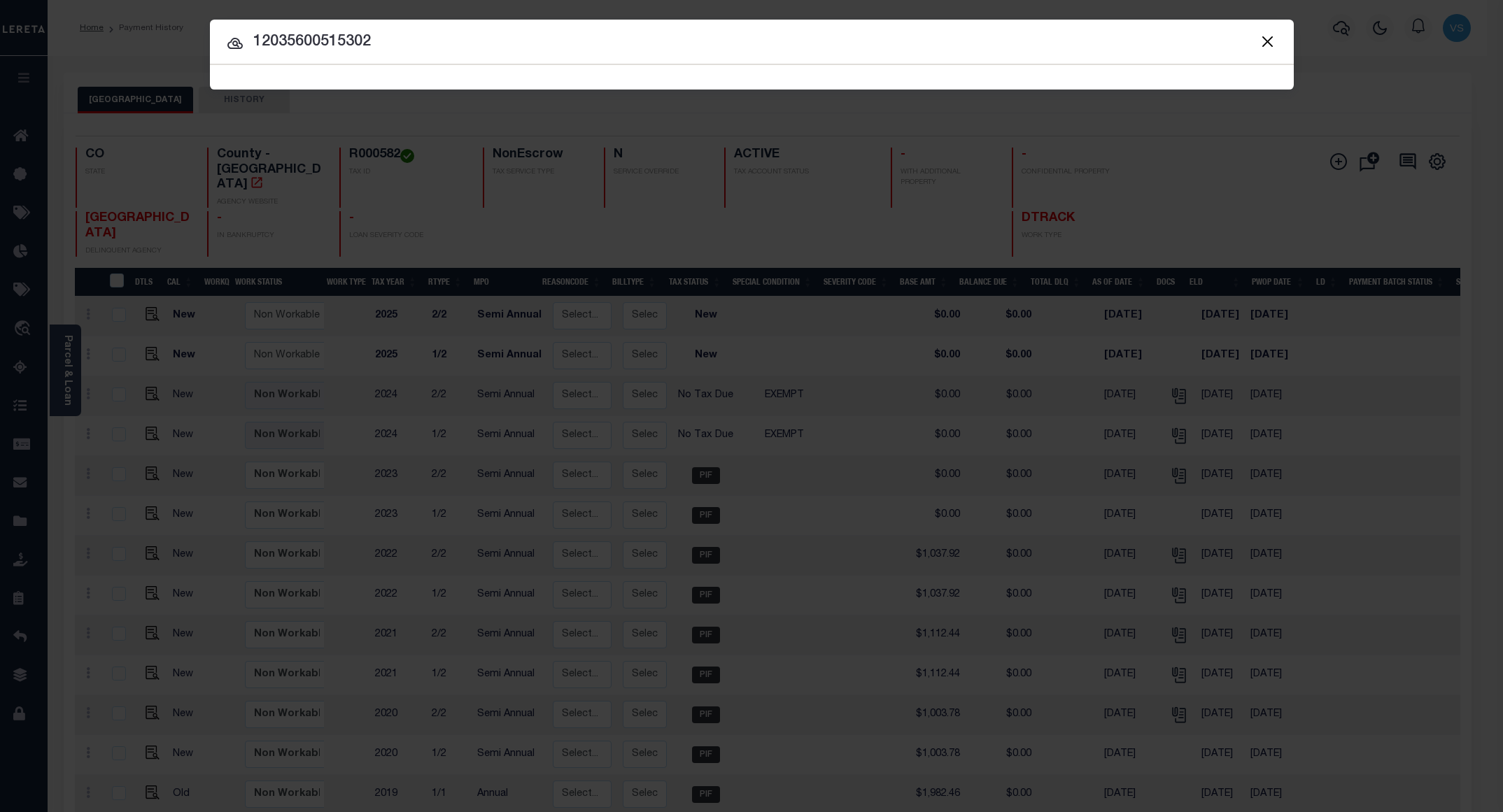
type input "12035600515302"
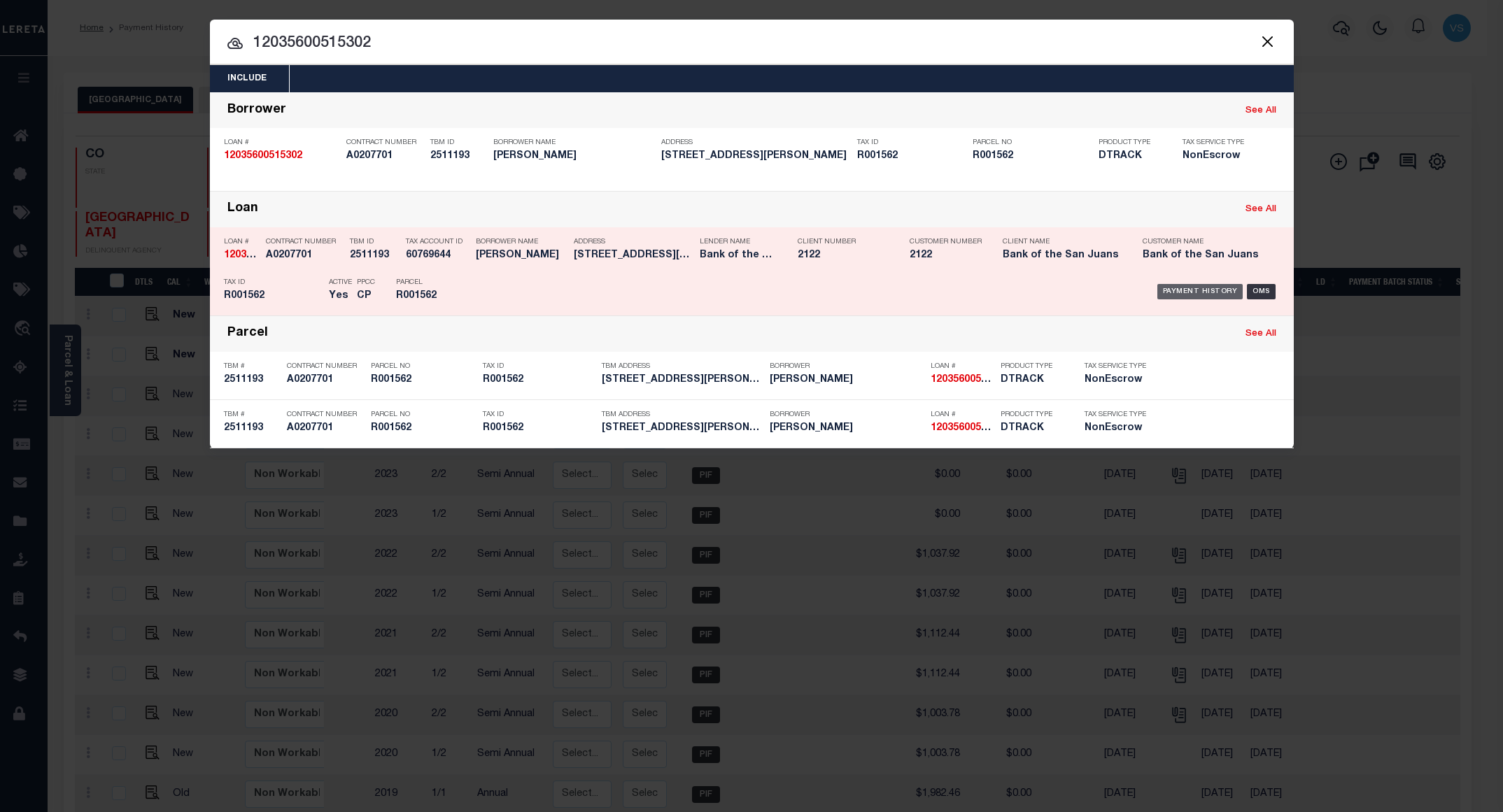
click at [1199, 294] on div "Payment History" at bounding box center [1200, 292] width 86 height 16
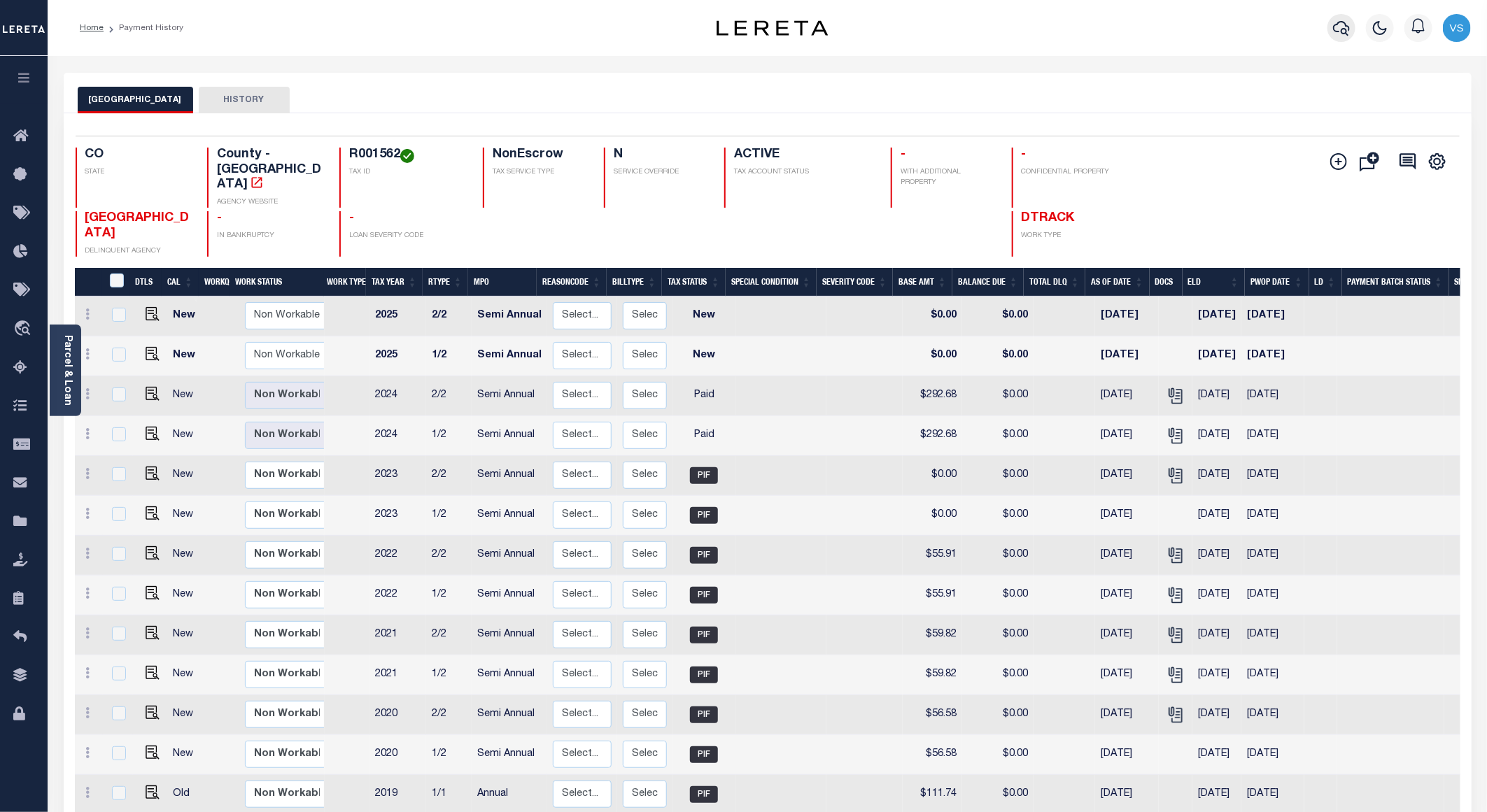
click at [1338, 28] on icon "button" at bounding box center [1341, 28] width 17 height 17
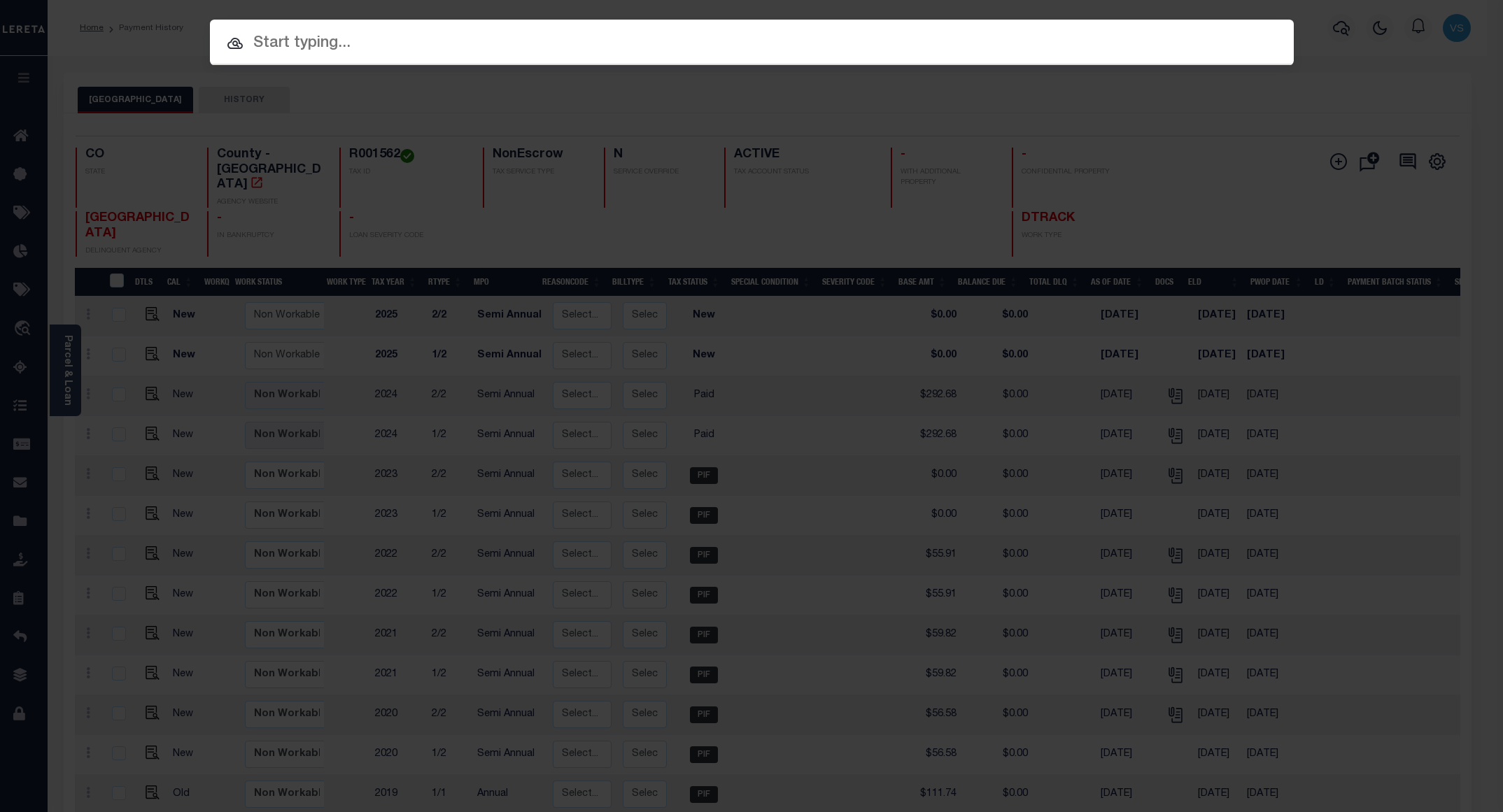
paste input "12045600379301"
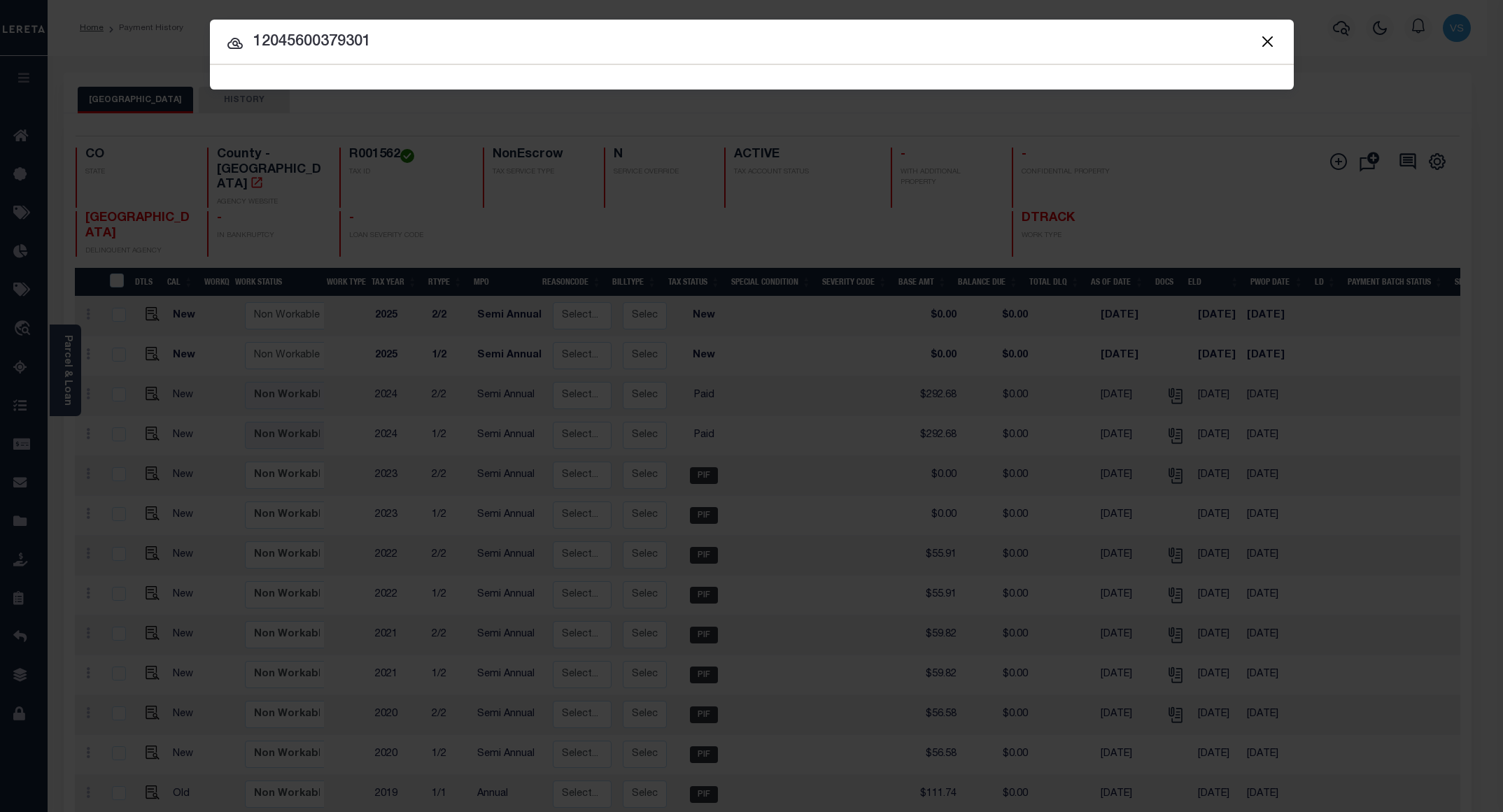
type input "12045600379301"
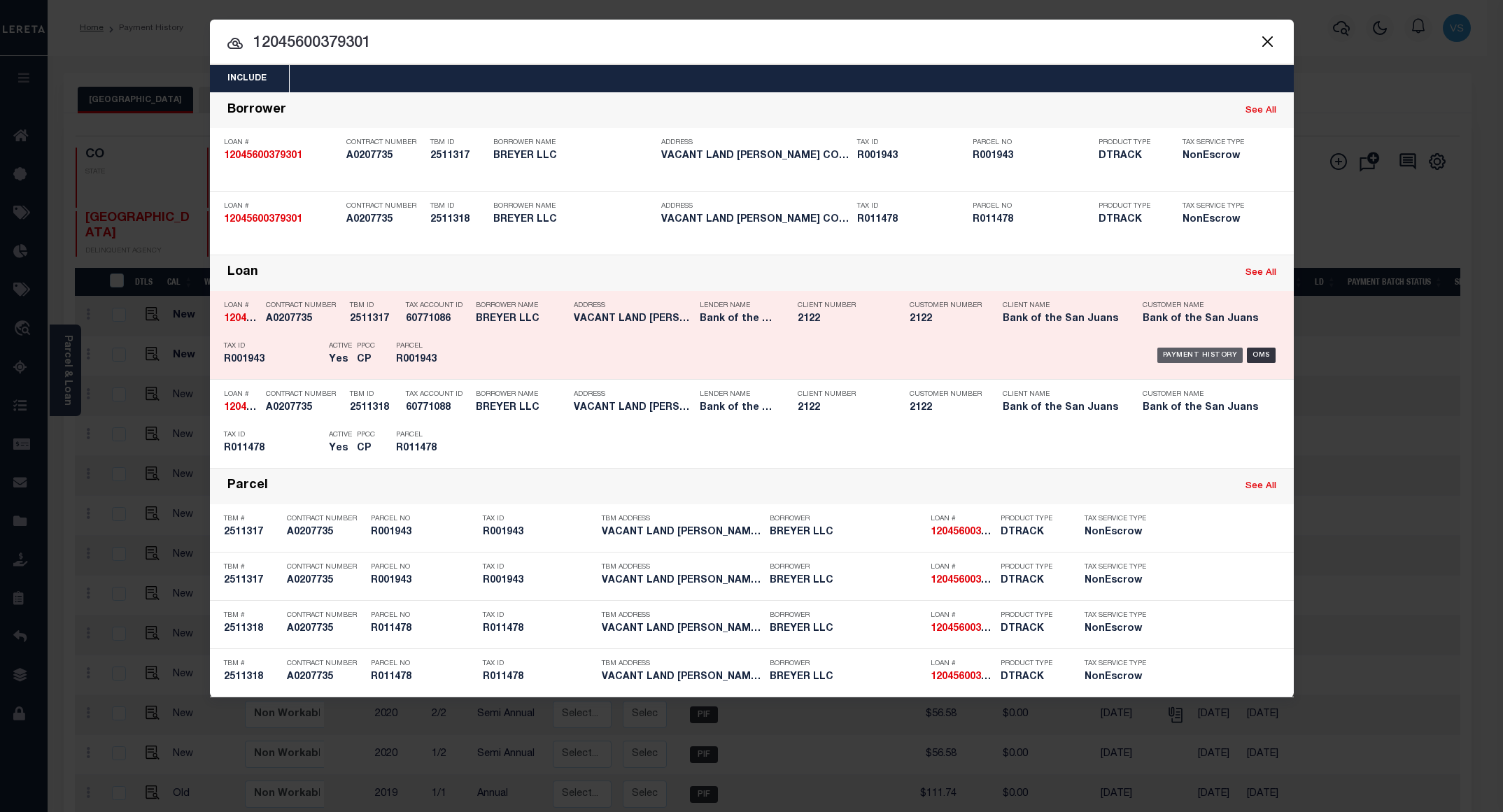
click at [1172, 355] on div "Payment History" at bounding box center [1200, 355] width 86 height 16
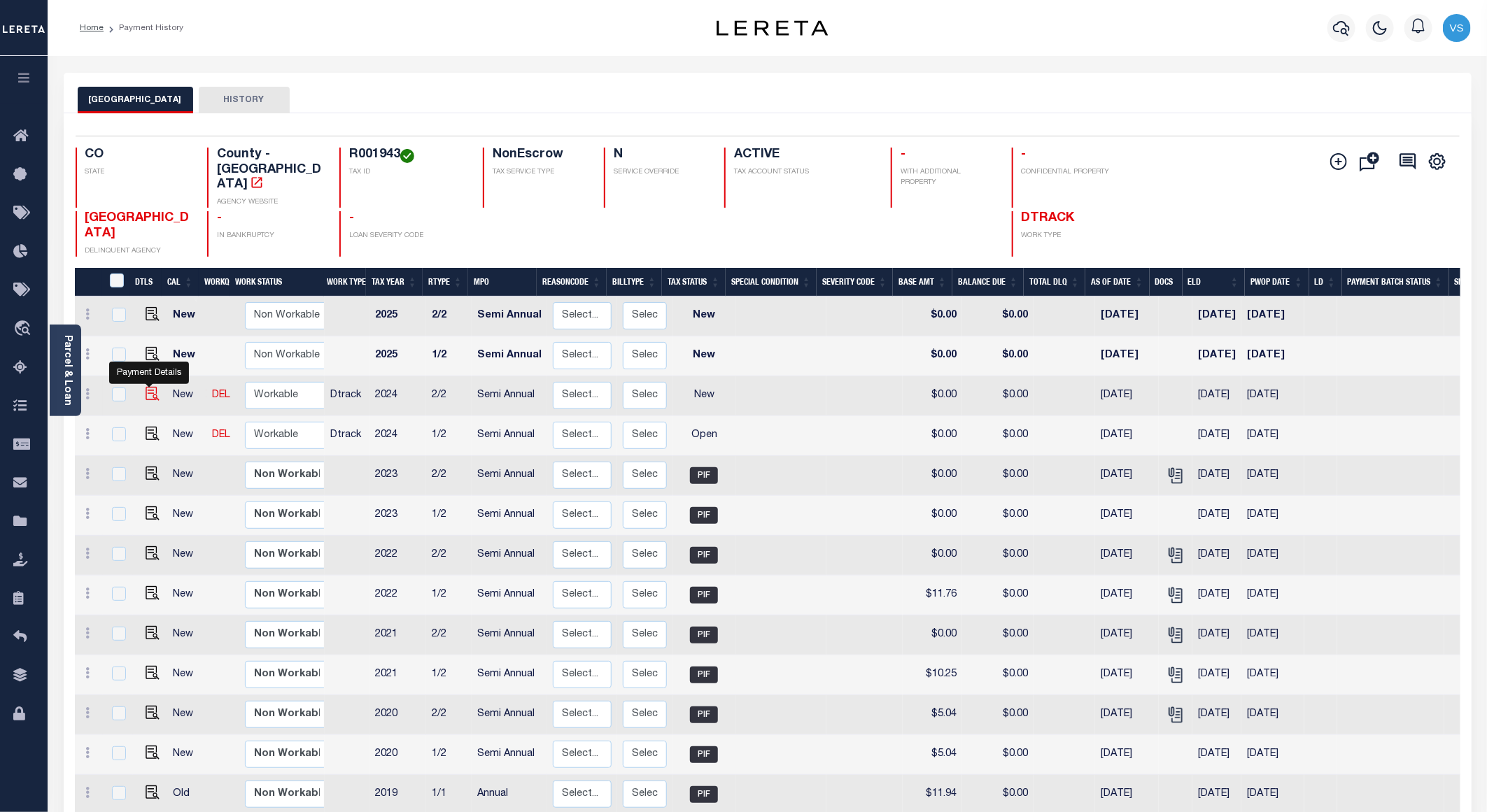
click at [147, 387] on img "" at bounding box center [153, 394] width 14 height 14
checkbox input "true"
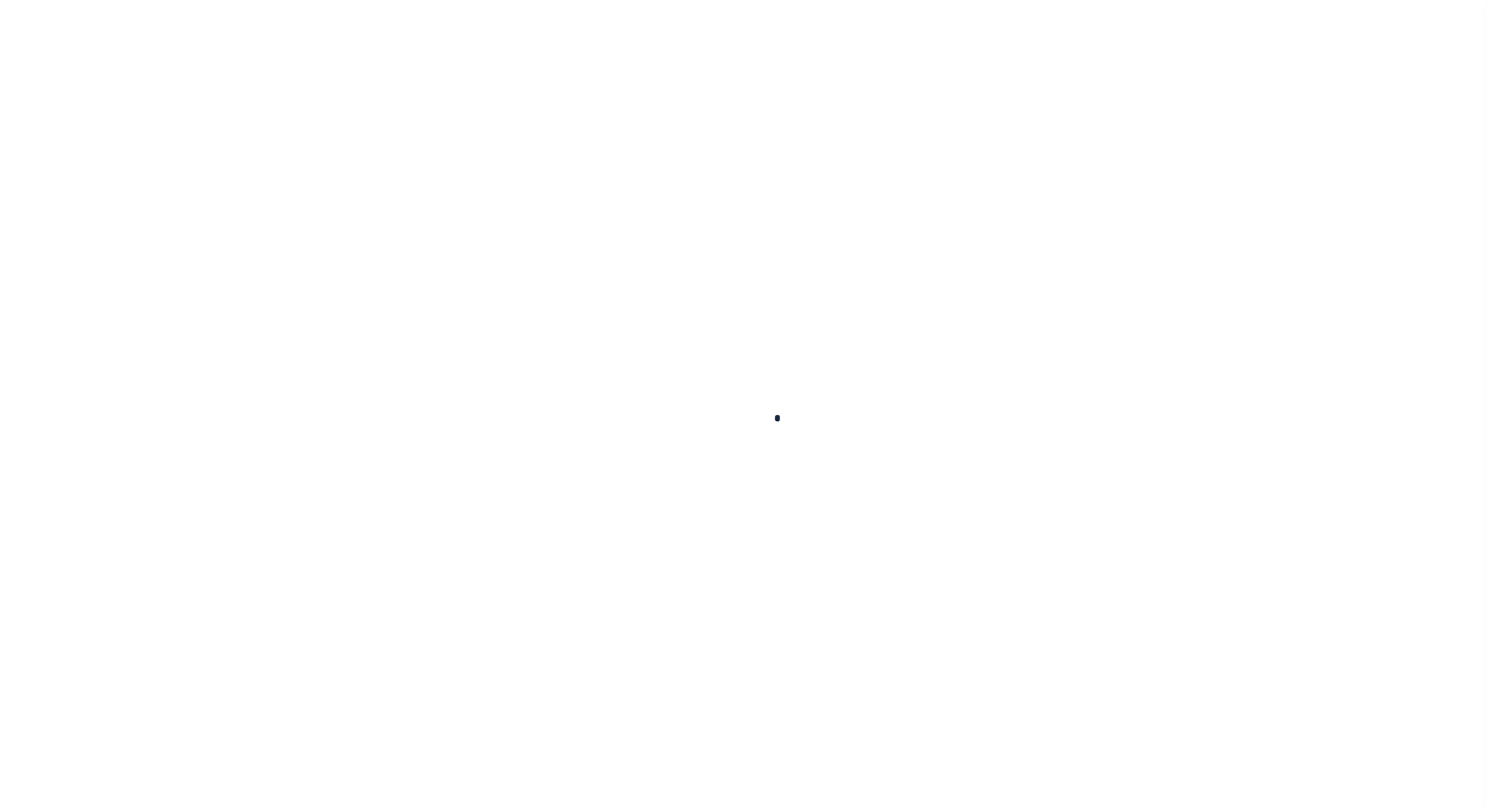
checkbox input "false"
type input "Semi Annual"
type input "[DATE]"
select select "NW2"
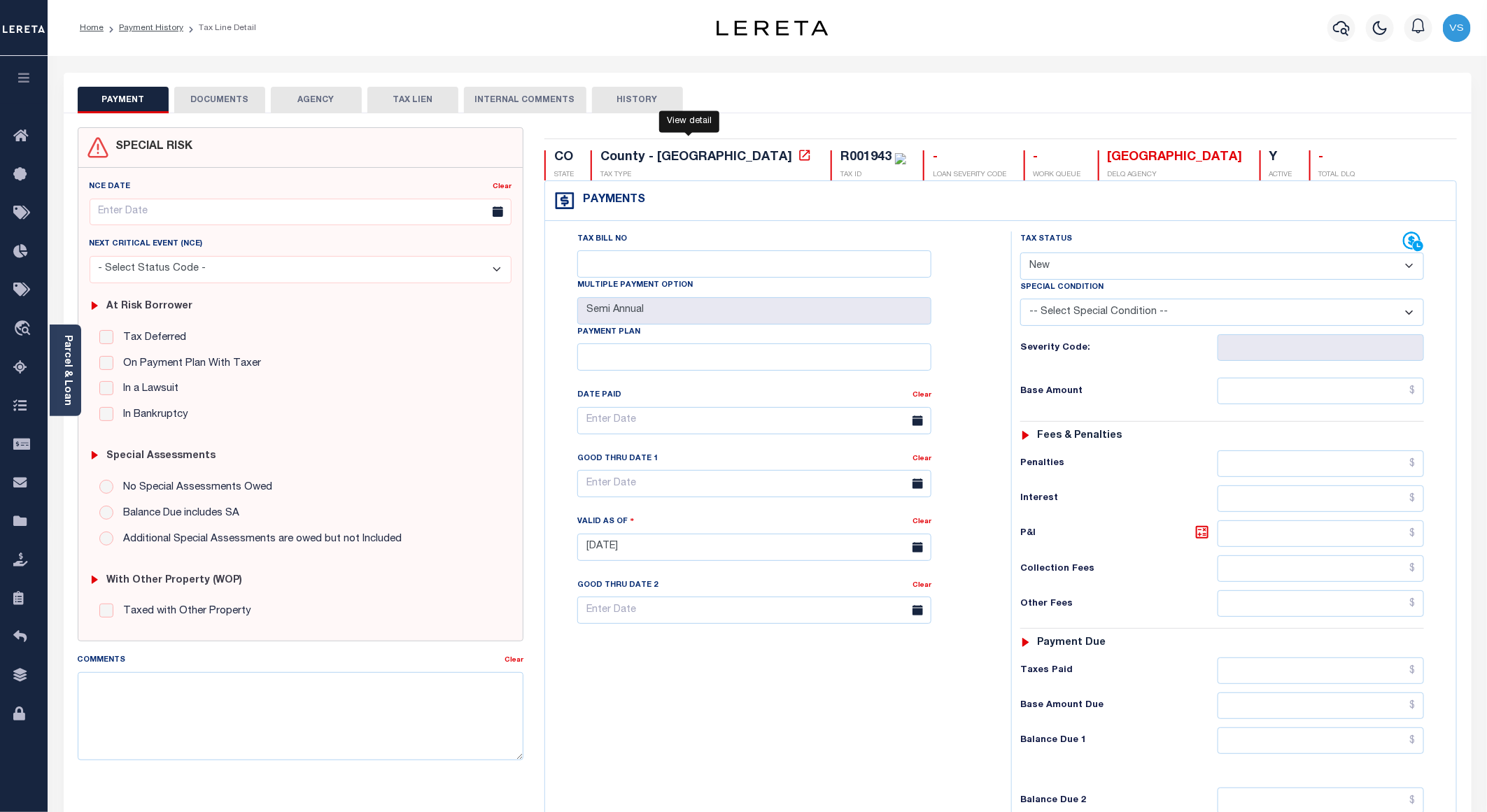
click at [798, 157] on icon at bounding box center [805, 155] width 14 height 14
click at [1344, 24] on icon "button" at bounding box center [1341, 28] width 17 height 17
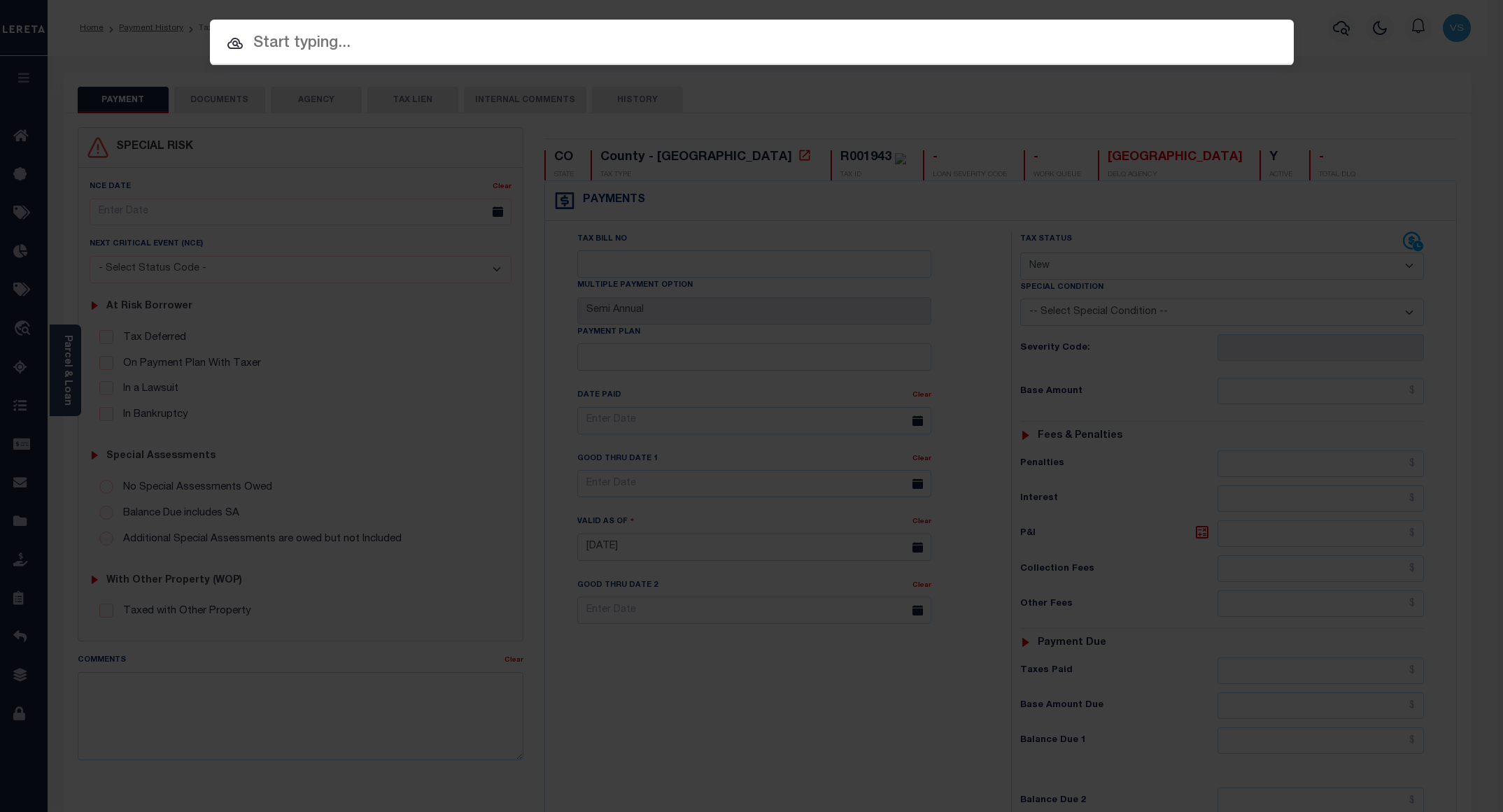
paste input "46532"
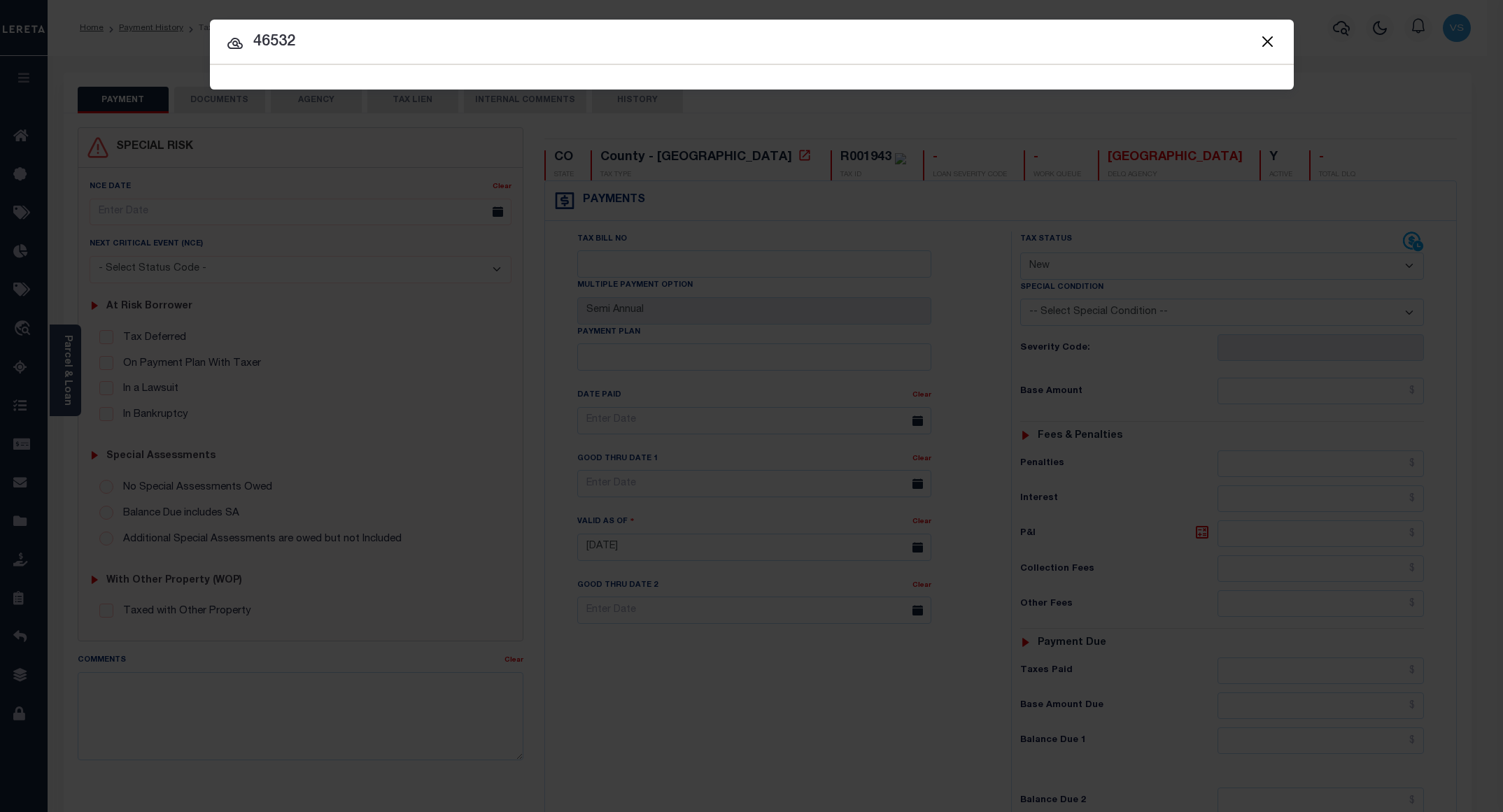
type input "46532"
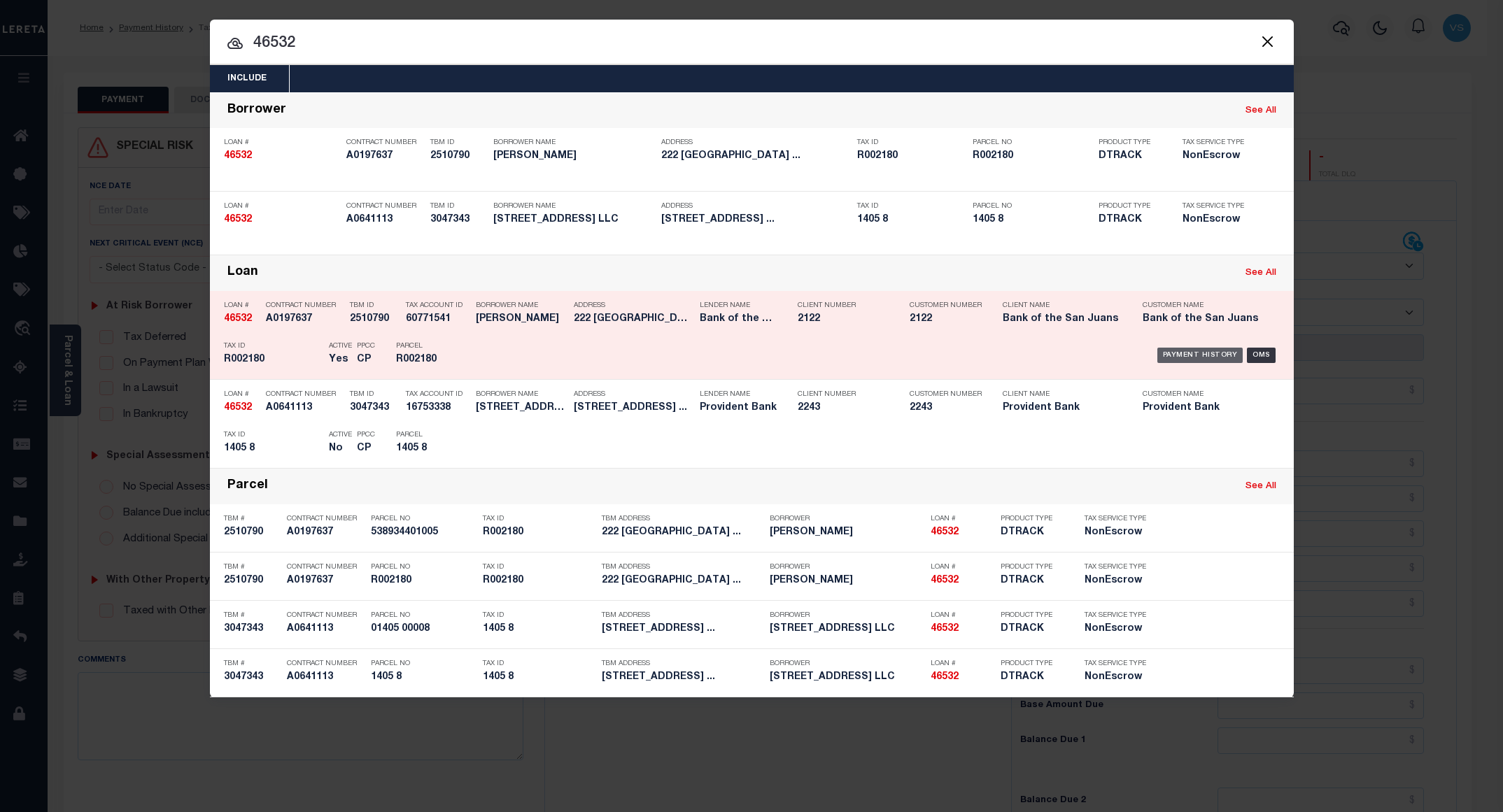
click at [1190, 355] on div "Payment History" at bounding box center [1200, 355] width 86 height 16
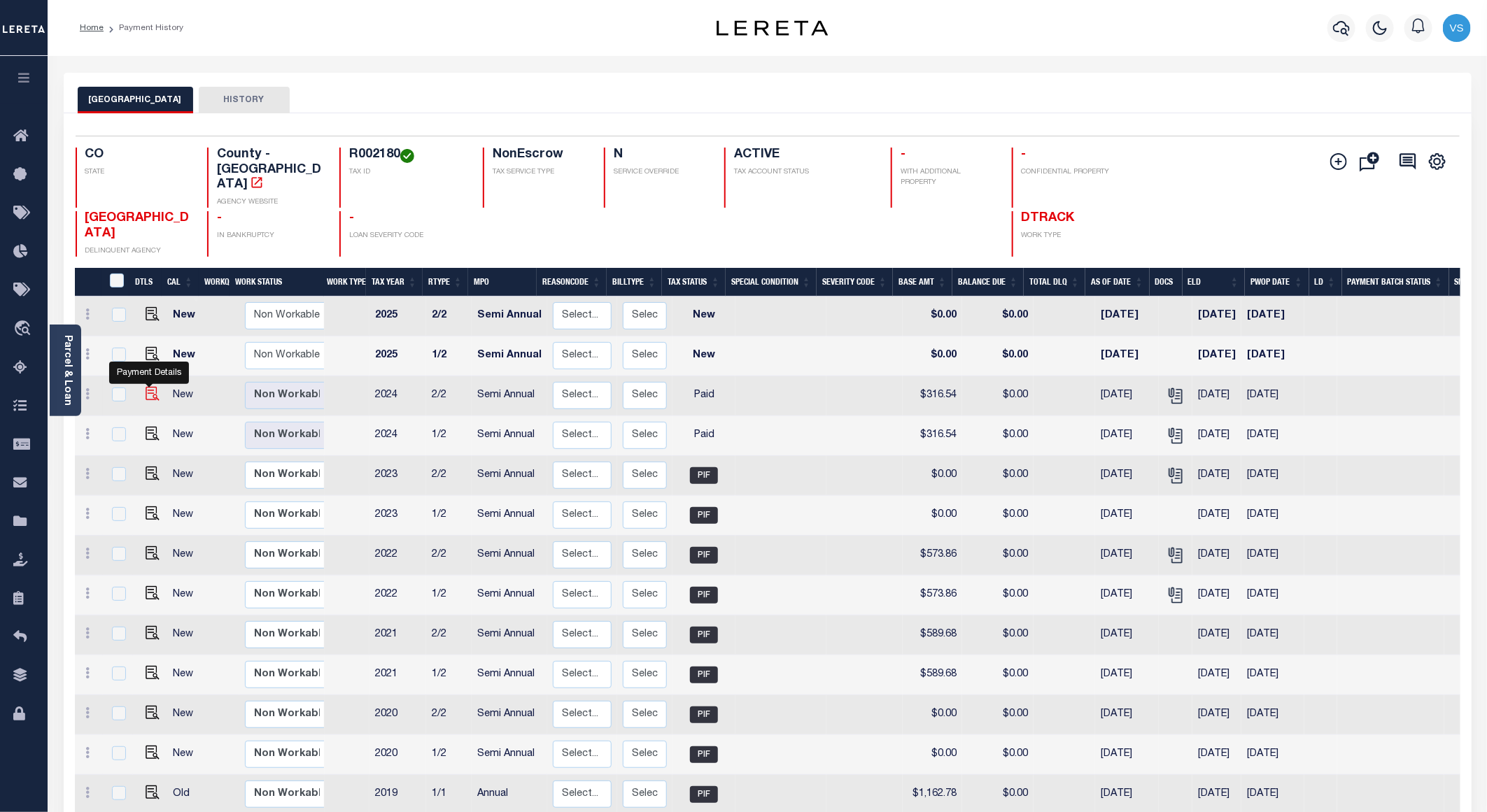
click at [148, 387] on img "" at bounding box center [153, 394] width 14 height 14
checkbox input "true"
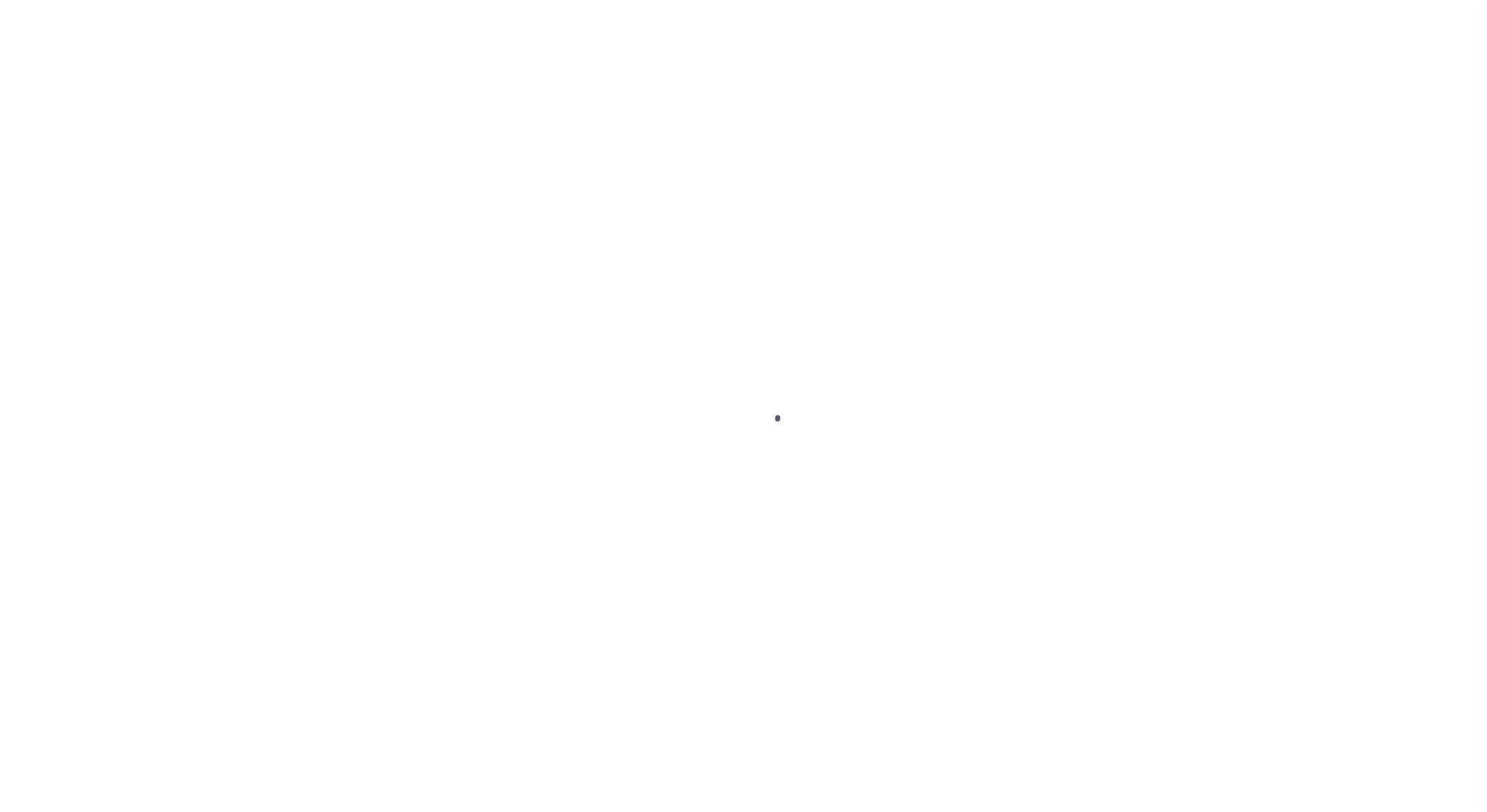
select select "PYD"
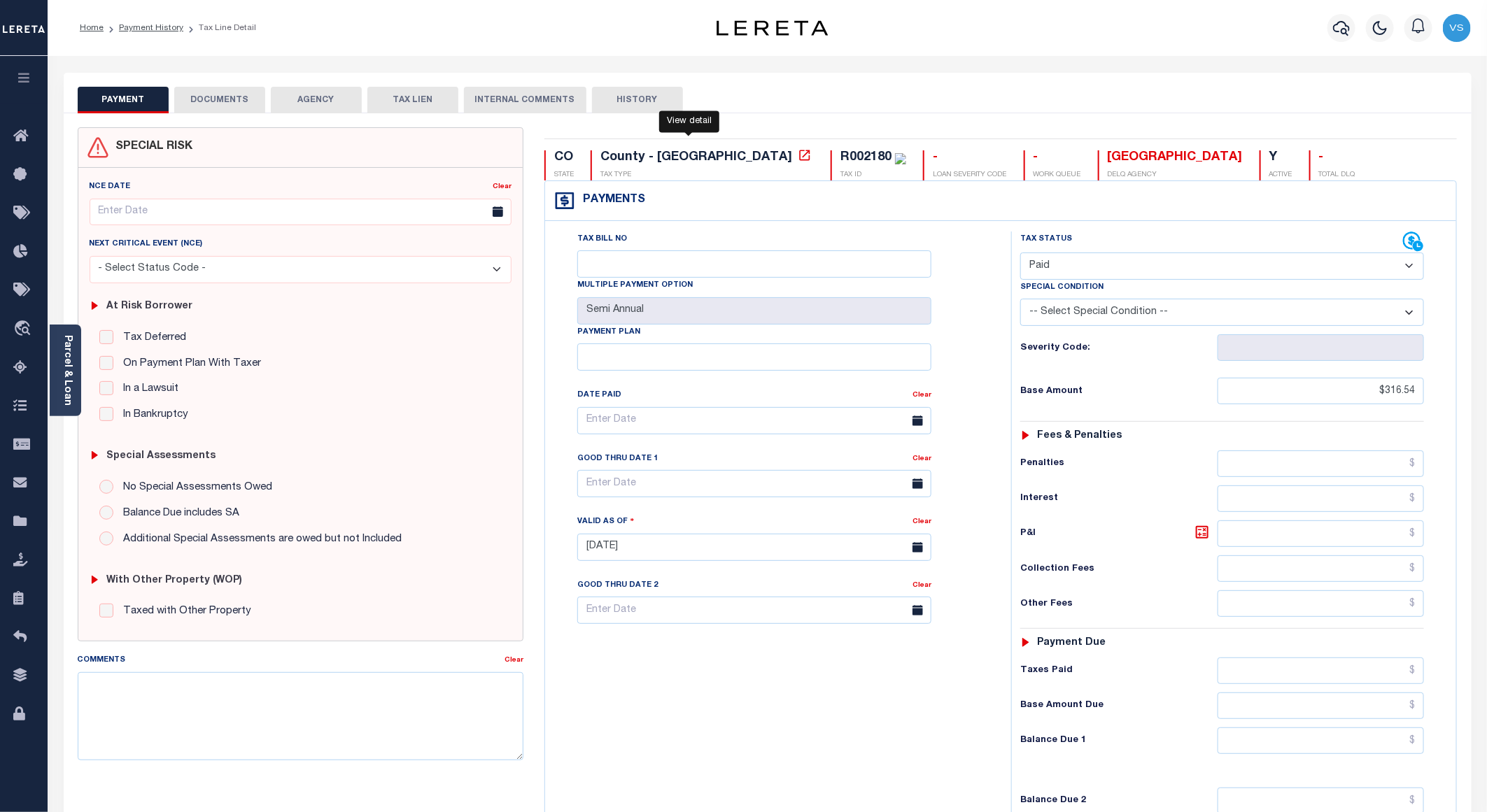
click at [799, 160] on icon at bounding box center [804, 155] width 11 height 11
click at [72, 369] on link "Parcel & Loan" at bounding box center [67, 370] width 10 height 71
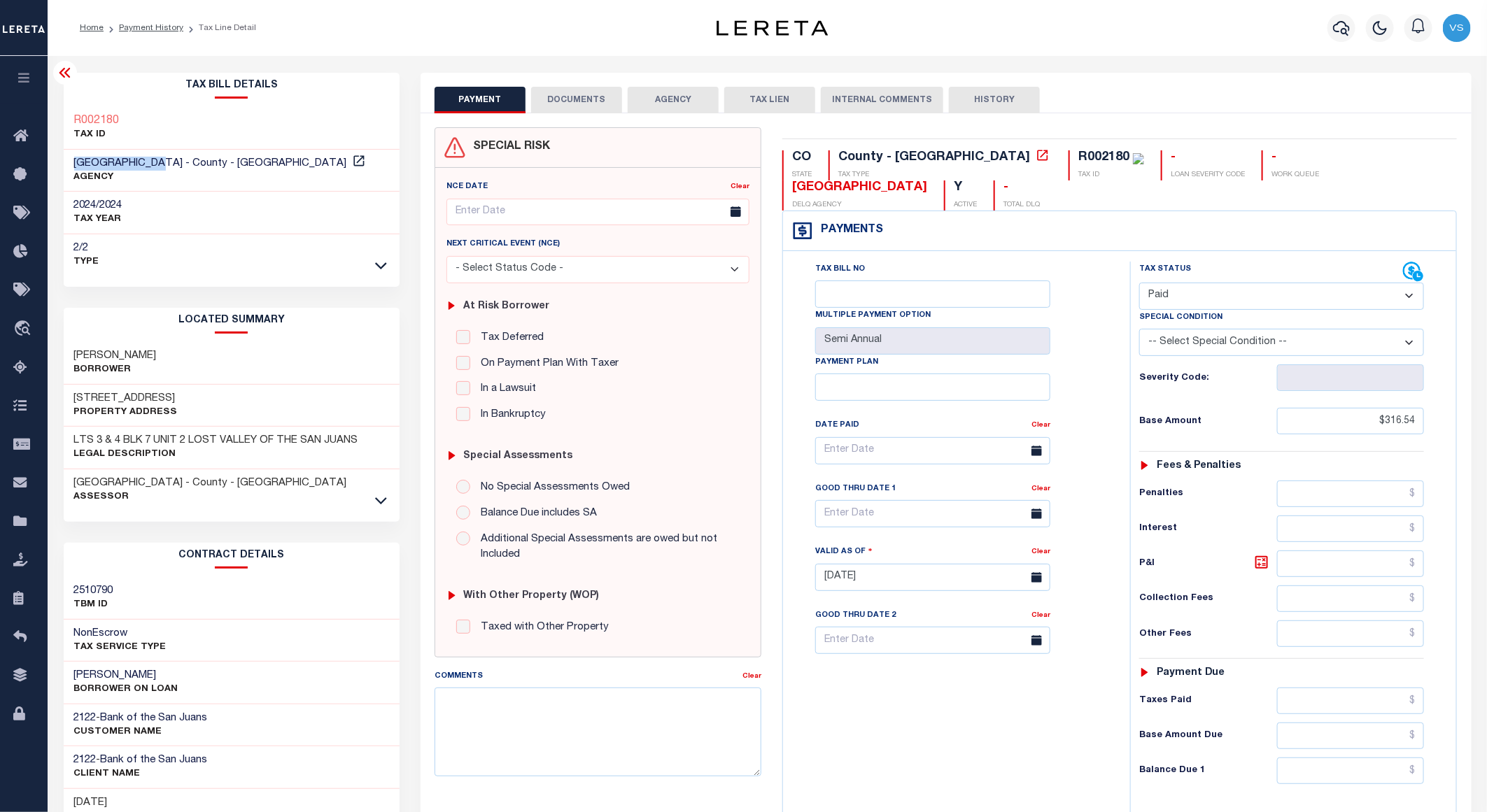
drag, startPoint x: 166, startPoint y: 167, endPoint x: 78, endPoint y: 165, distance: 88.0
click at [78, 165] on span "[GEOGRAPHIC_DATA] - County - [GEOGRAPHIC_DATA]" at bounding box center [211, 163] width 273 height 11
copy span "[GEOGRAPHIC_DATA]"
